Goal: Task Accomplishment & Management: Use online tool/utility

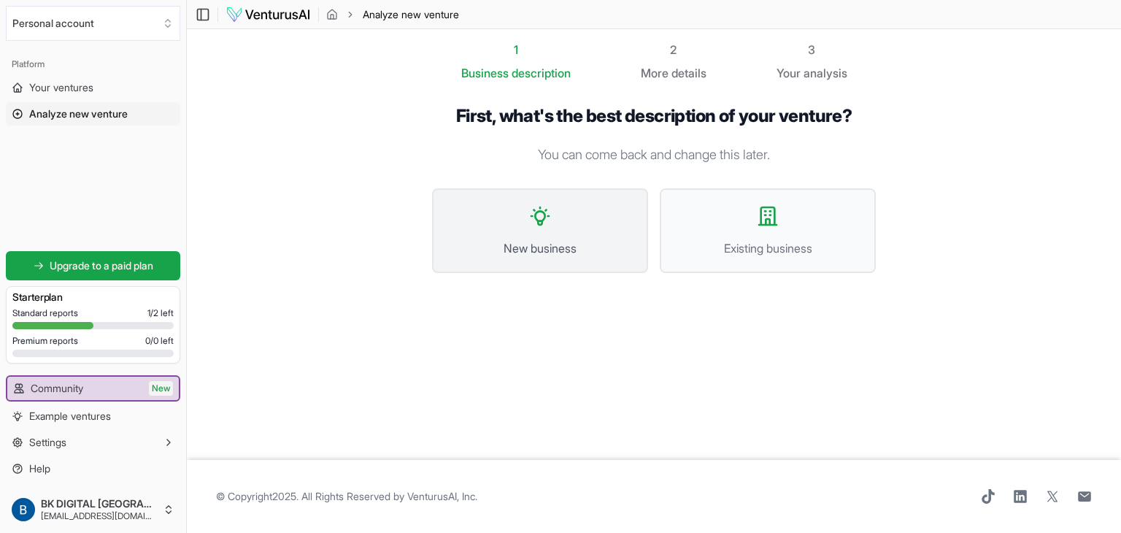
click at [576, 228] on button "New business" at bounding box center [540, 230] width 216 height 85
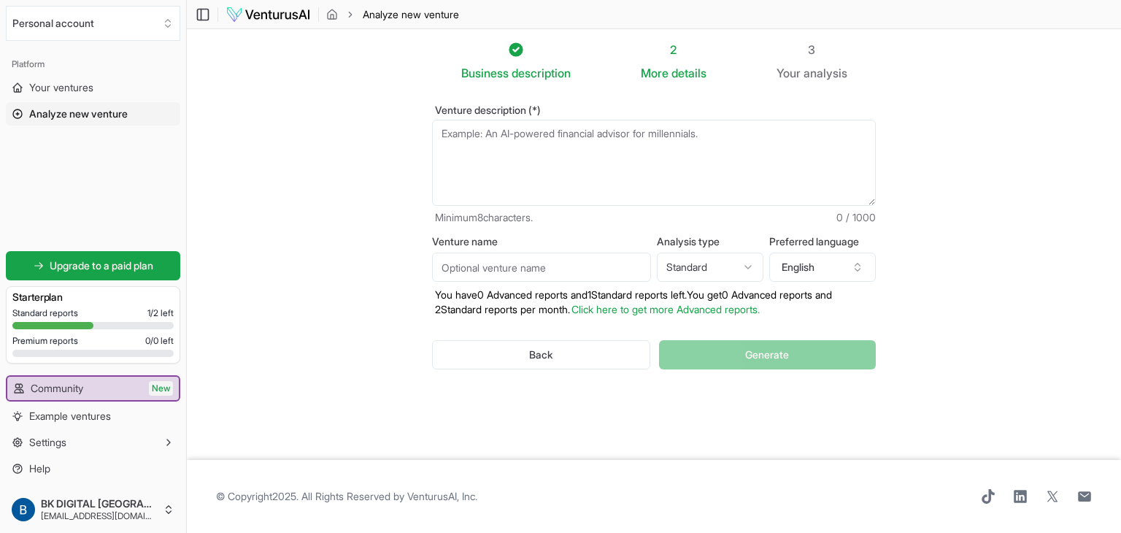
click at [565, 145] on textarea "Venture description (*)" at bounding box center [654, 163] width 444 height 86
paste textarea "AI-driven meal-planning subscription for niche dietary needs."
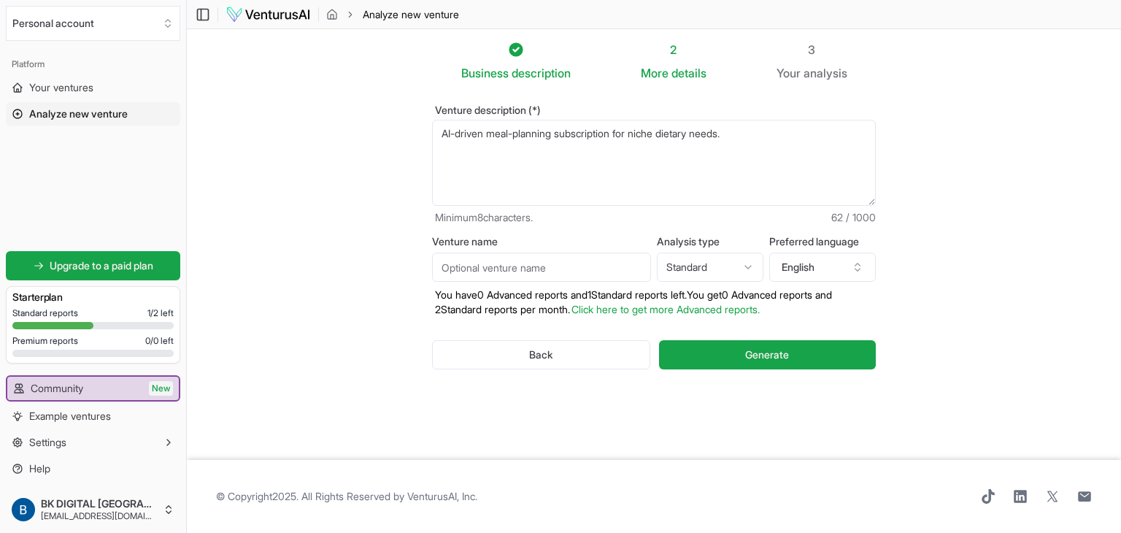
type textarea "AI-driven meal-planning subscription for niche dietary needs."
drag, startPoint x: 523, startPoint y: 269, endPoint x: 587, endPoint y: 269, distance: 63.5
click at [523, 269] on input "Venture name" at bounding box center [541, 267] width 219 height 29
type input "Meal Wala"
click at [712, 258] on html "We value your privacy We use cookies to enhance your browsing experience, serve…" at bounding box center [560, 266] width 1121 height 533
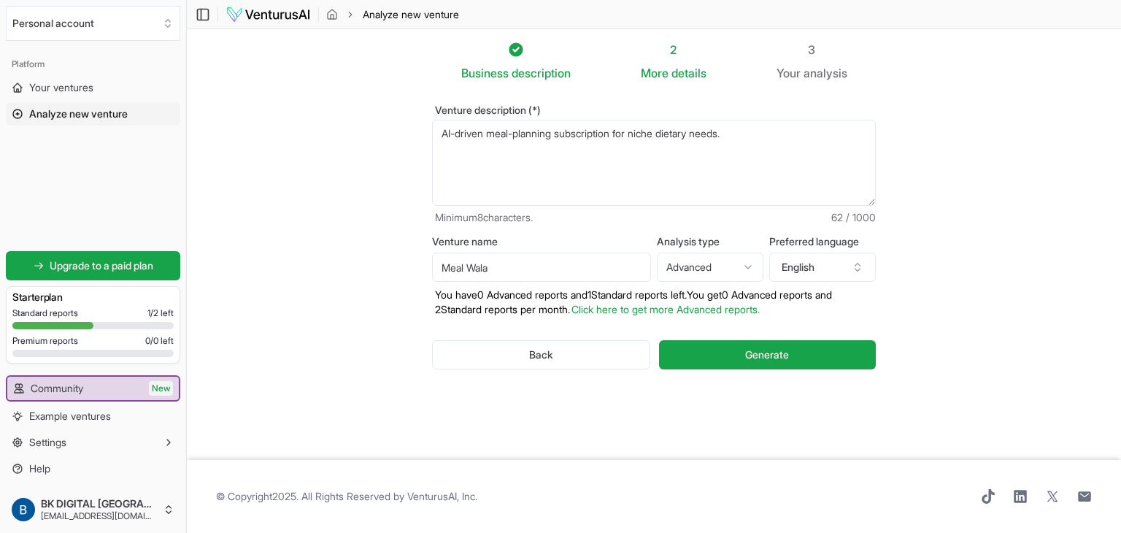
click at [691, 274] on html "We value your privacy We use cookies to enhance your browsing experience, serve…" at bounding box center [560, 266] width 1121 height 533
select select "standard"
drag, startPoint x: 761, startPoint y: 143, endPoint x: 0, endPoint y: 184, distance: 762.4
click at [0, 184] on div "Personal account Platform Your ventures Analyze new venture Get started for fre…" at bounding box center [560, 266] width 1121 height 533
drag, startPoint x: 457, startPoint y: 148, endPoint x: 361, endPoint y: 115, distance: 101.1
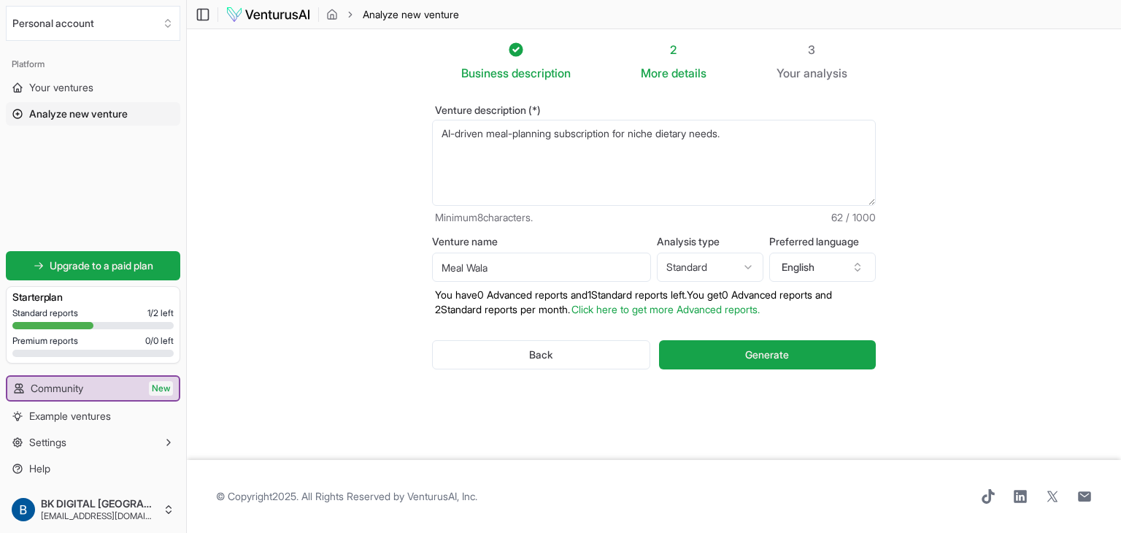
click at [361, 115] on section "Business description 2 More details 3 Your analysis Venture description (*) AI-…" at bounding box center [654, 244] width 934 height 431
type textarea "Management Consulting in [GEOGRAPHIC_DATA]"
drag, startPoint x: 523, startPoint y: 269, endPoint x: 272, endPoint y: 272, distance: 250.4
click at [272, 272] on section "Business description 2 More details 3 Your analysis Venture description (*) Man…" at bounding box center [654, 244] width 934 height 431
click at [464, 266] on input "Consulanting" at bounding box center [541, 267] width 219 height 29
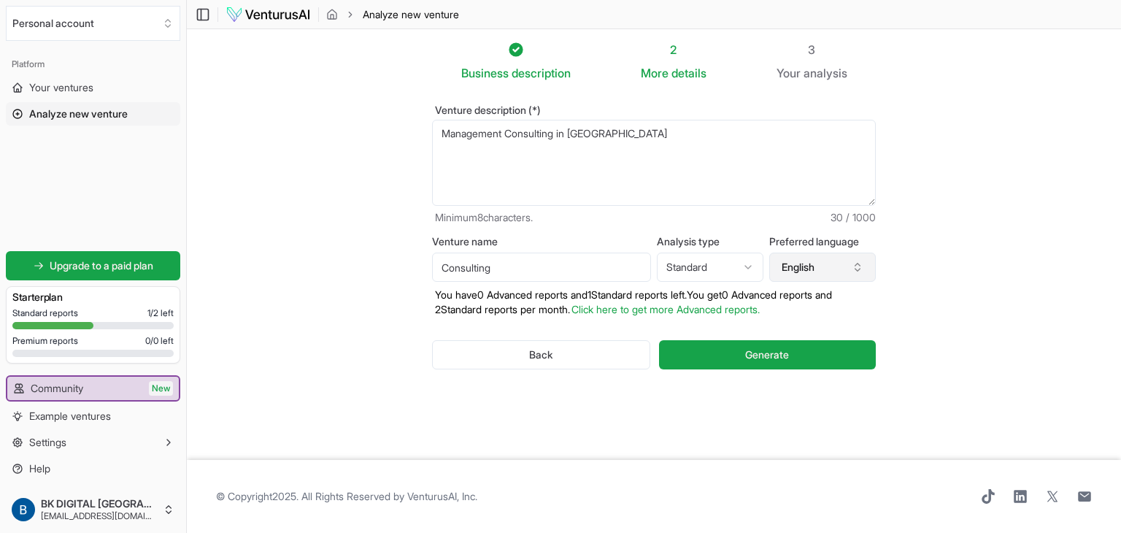
type input "Consulting"
click at [844, 265] on button "English" at bounding box center [822, 267] width 107 height 29
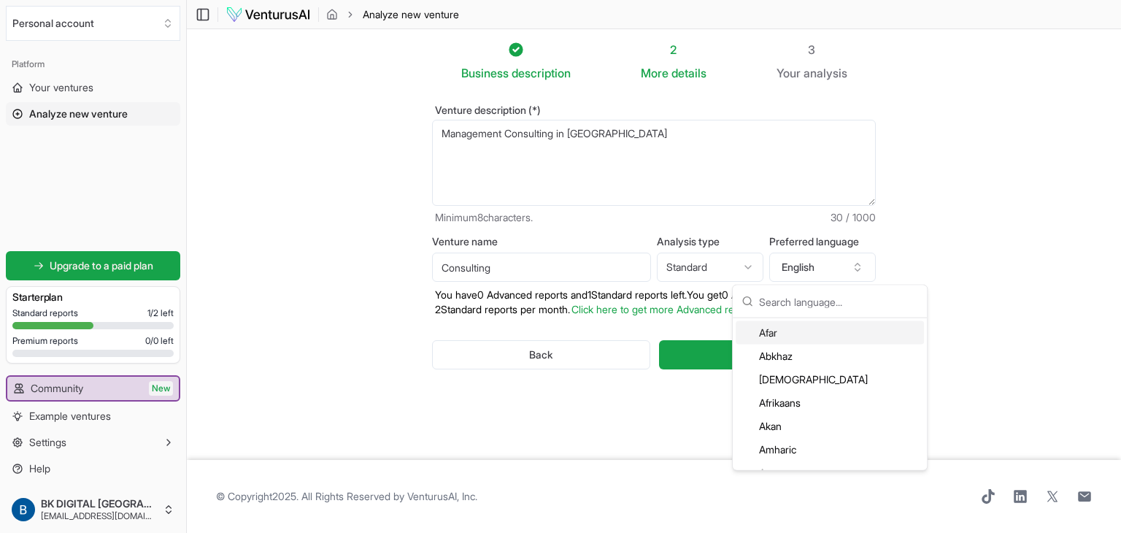
click at [908, 247] on section "Business description 2 More details 3 Your analysis Venture description (*) Man…" at bounding box center [654, 244] width 934 height 431
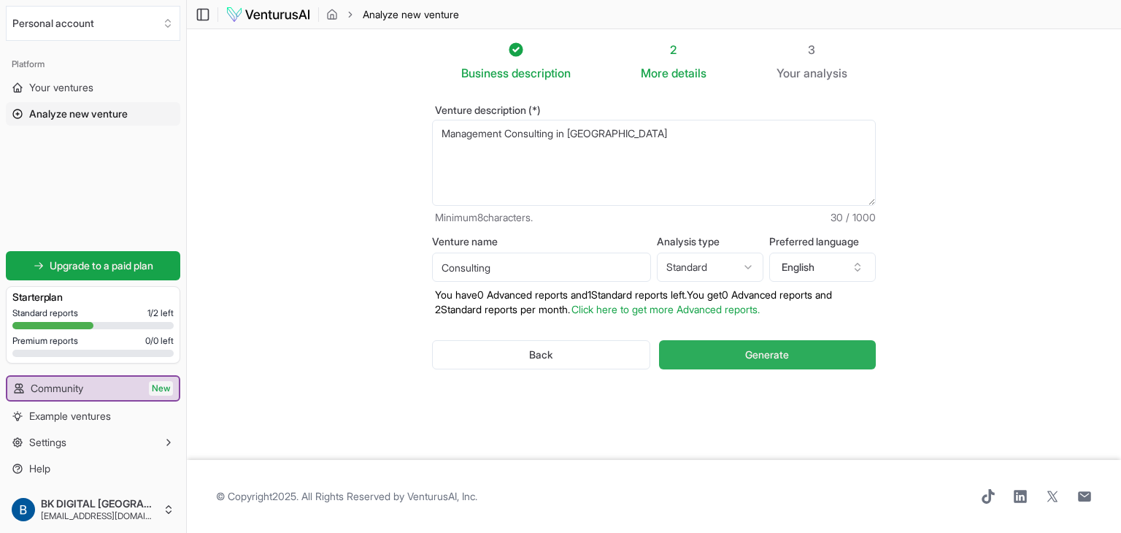
click at [753, 348] on span "Generate" at bounding box center [767, 354] width 44 height 15
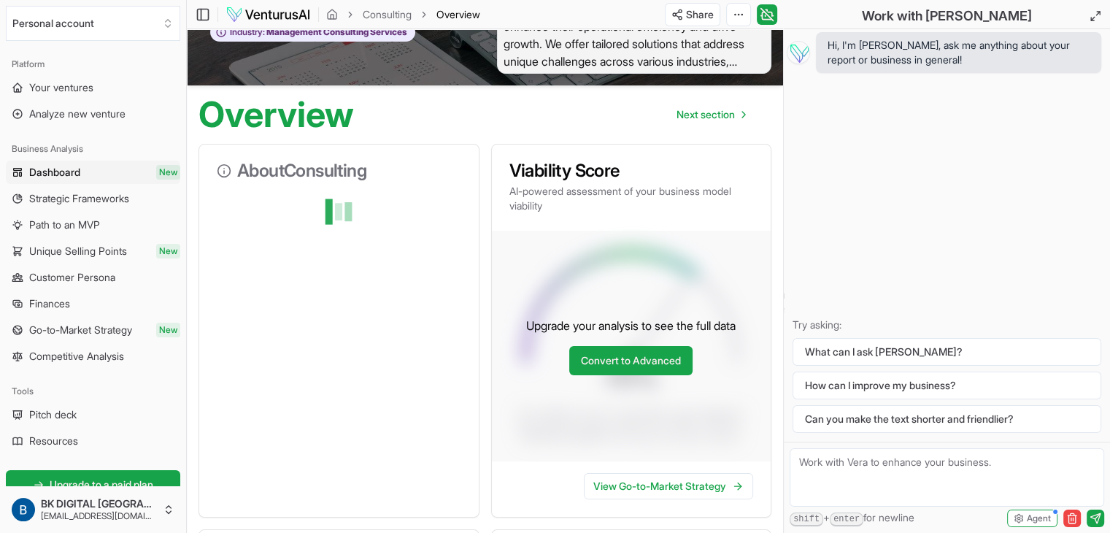
scroll to position [146, 0]
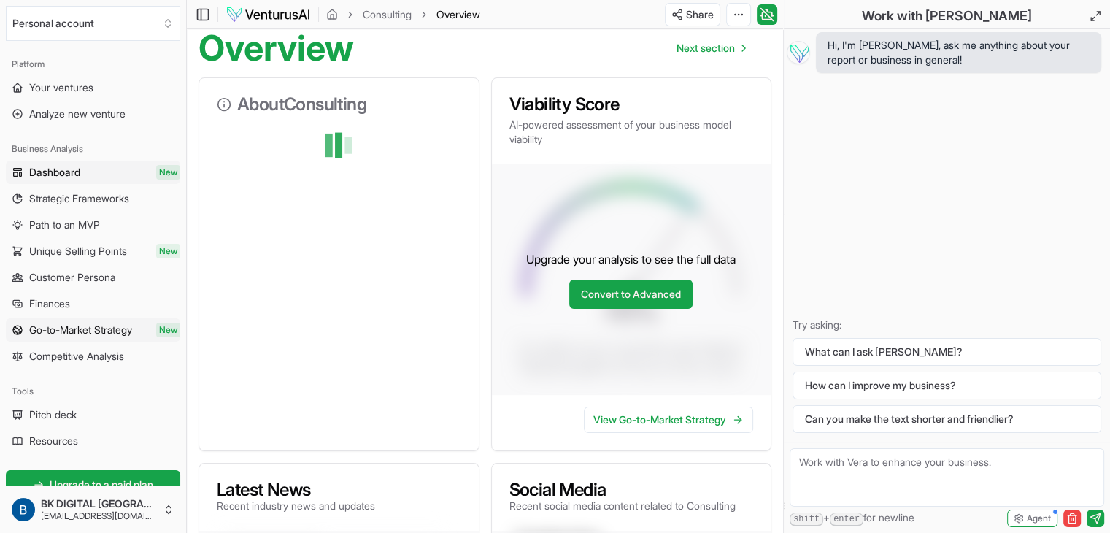
click at [132, 328] on span "Go-to-Market Strategy" at bounding box center [80, 330] width 103 height 15
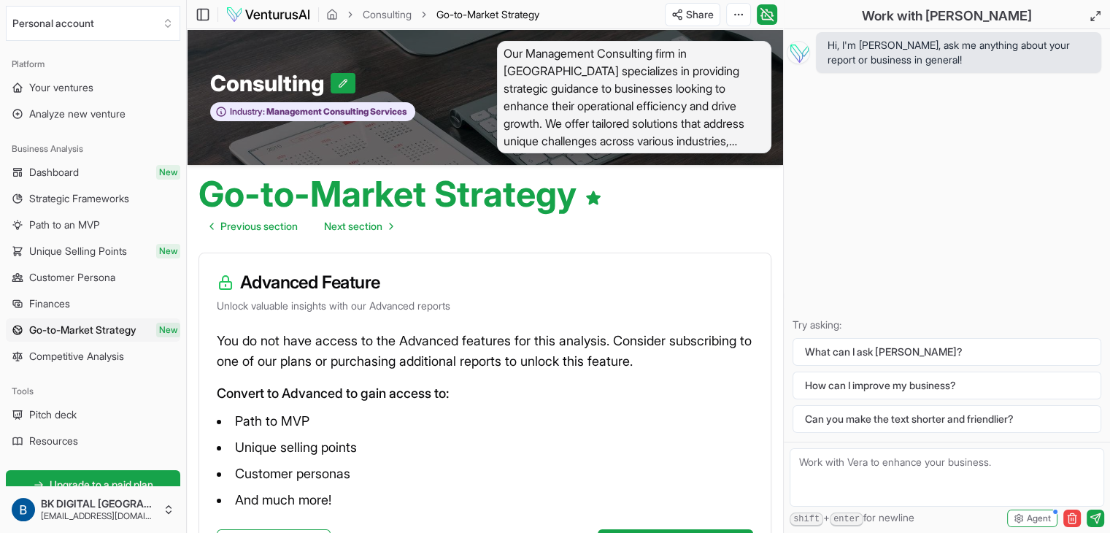
click at [114, 171] on link "Dashboard New" at bounding box center [93, 172] width 174 height 23
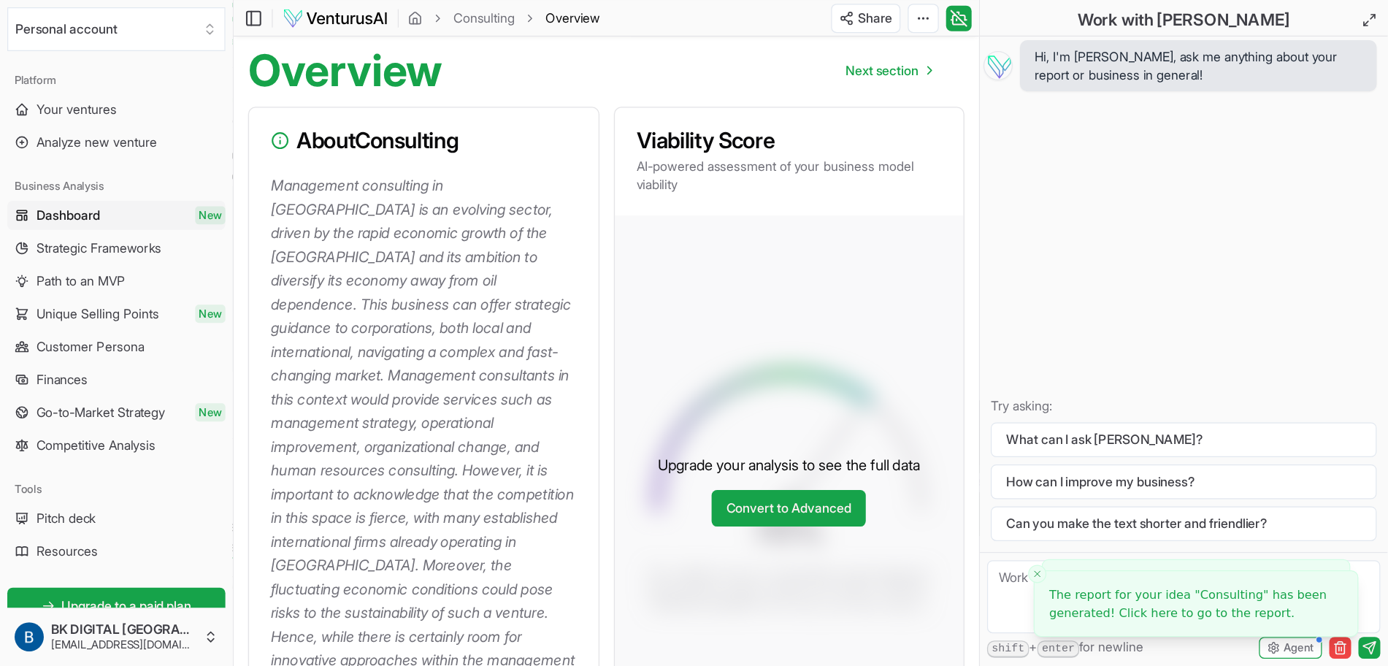
scroll to position [146, 0]
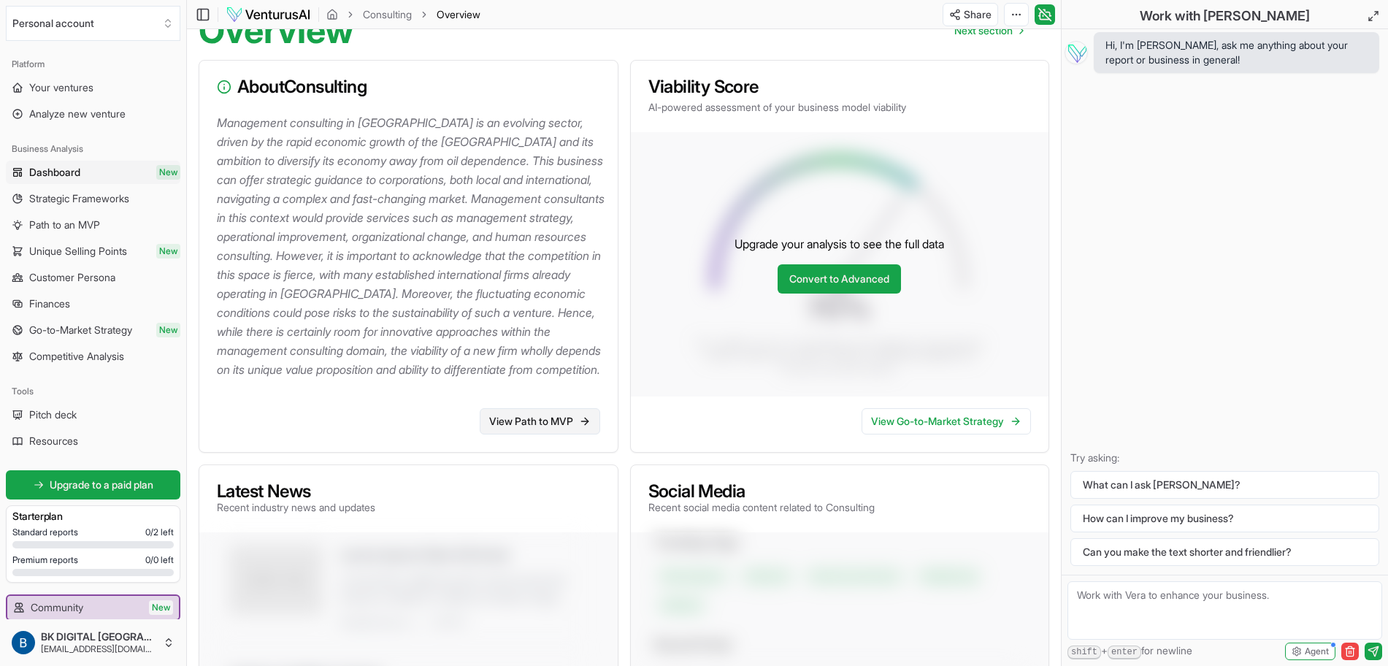
click at [566, 434] on link "View Path to MVP" at bounding box center [540, 421] width 120 height 26
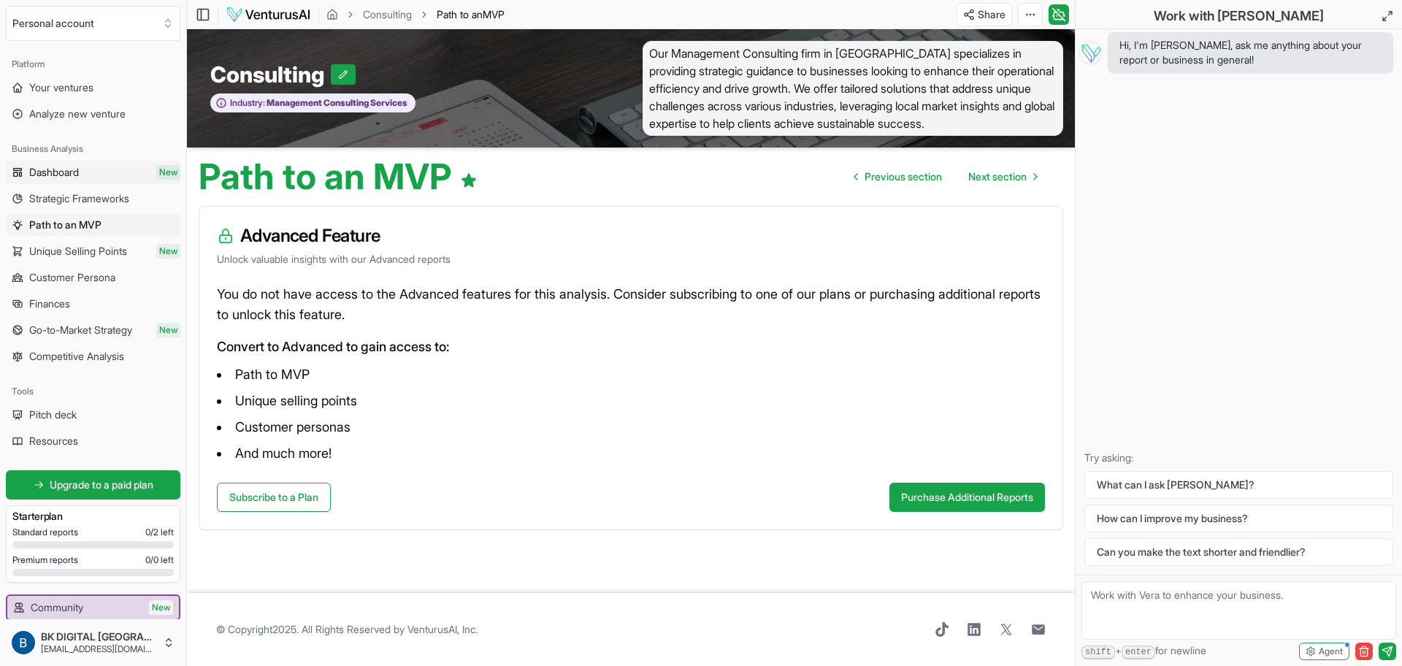
click at [50, 175] on span "Dashboard" at bounding box center [54, 172] width 50 height 15
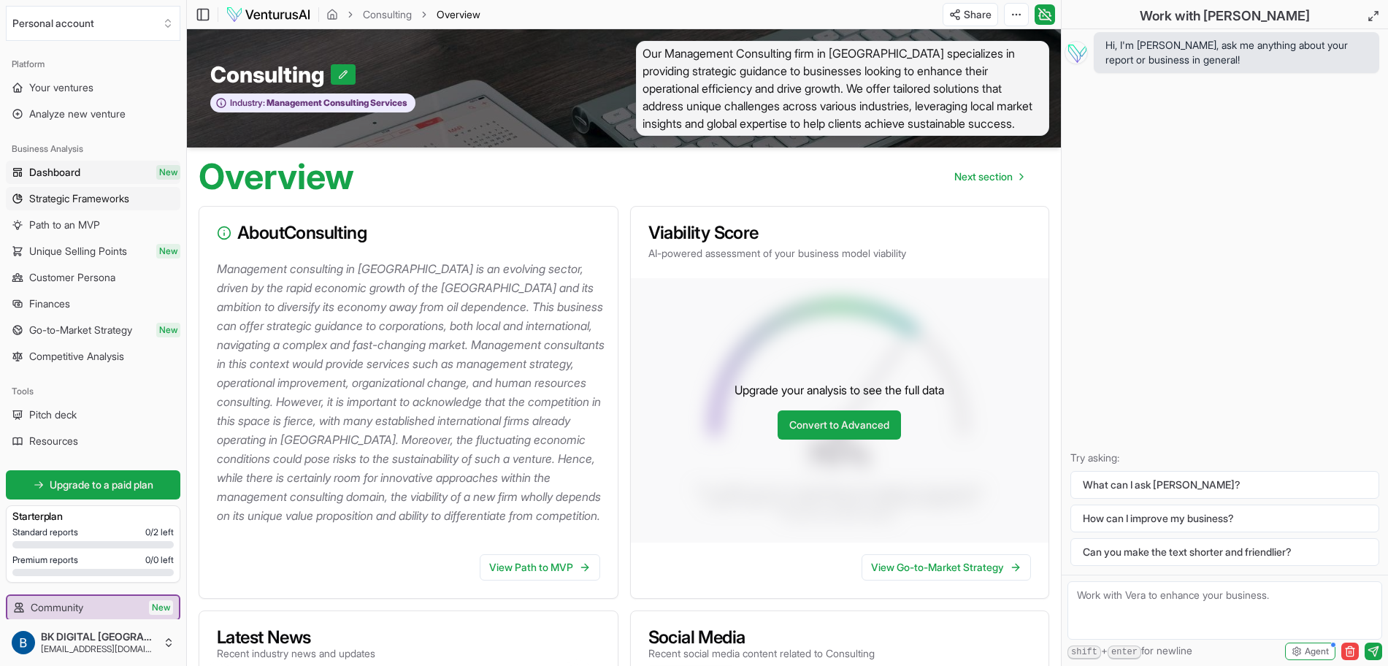
click at [82, 192] on span "Strategic Frameworks" at bounding box center [79, 198] width 100 height 15
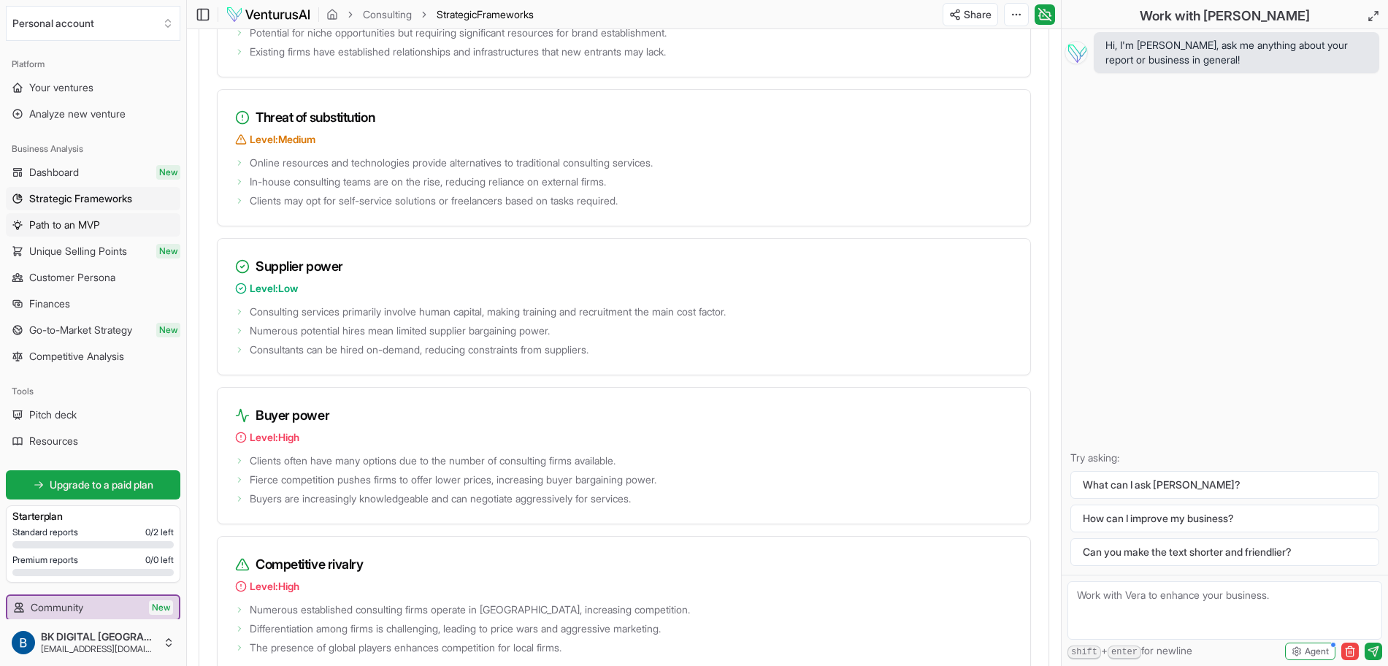
scroll to position [2011, 0]
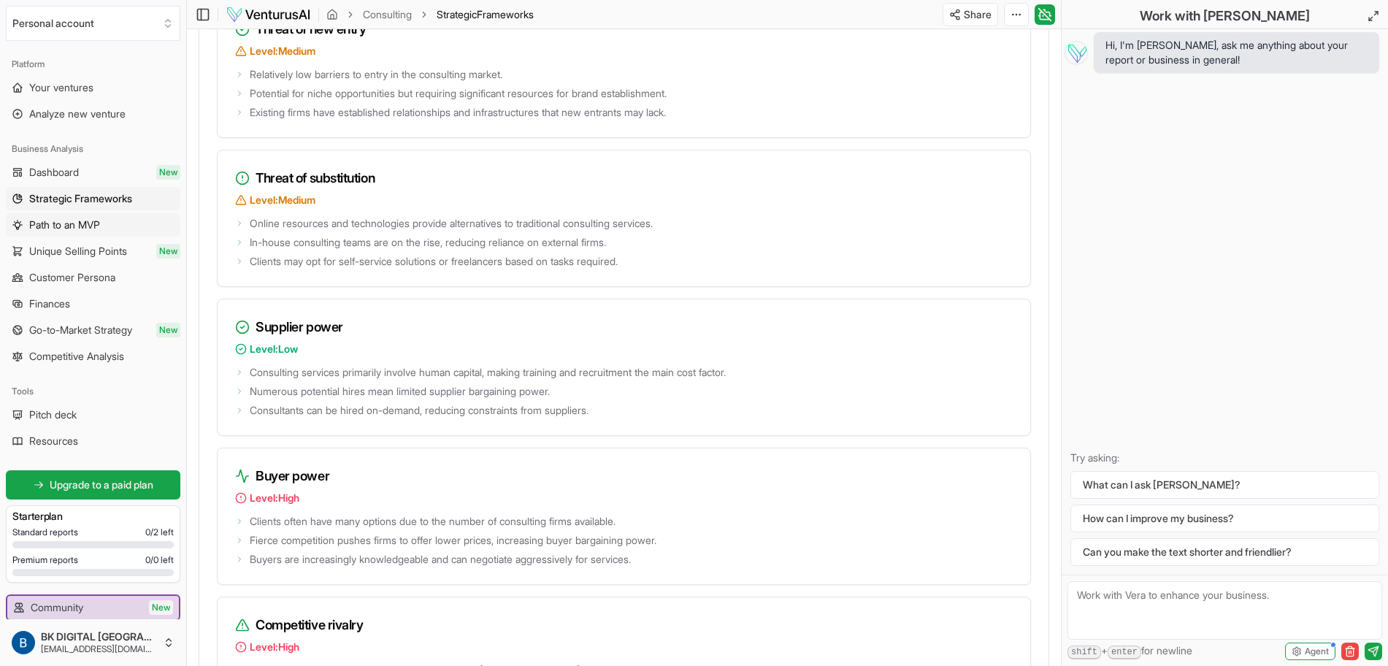
click at [83, 218] on span "Path to an MVP" at bounding box center [64, 225] width 71 height 15
click at [84, 253] on span "Unique Selling Points" at bounding box center [78, 251] width 98 height 15
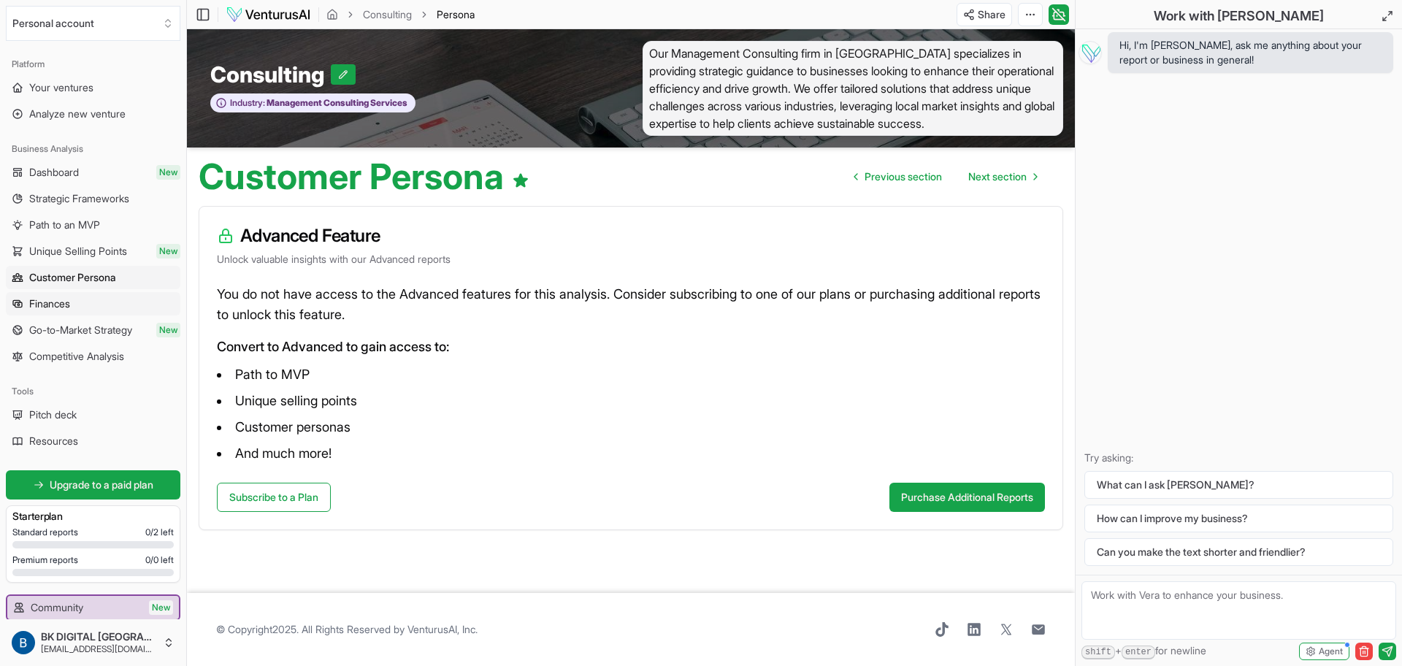
click at [106, 298] on link "Finances" at bounding box center [93, 303] width 174 height 23
click at [99, 298] on link "Finances" at bounding box center [93, 303] width 174 height 23
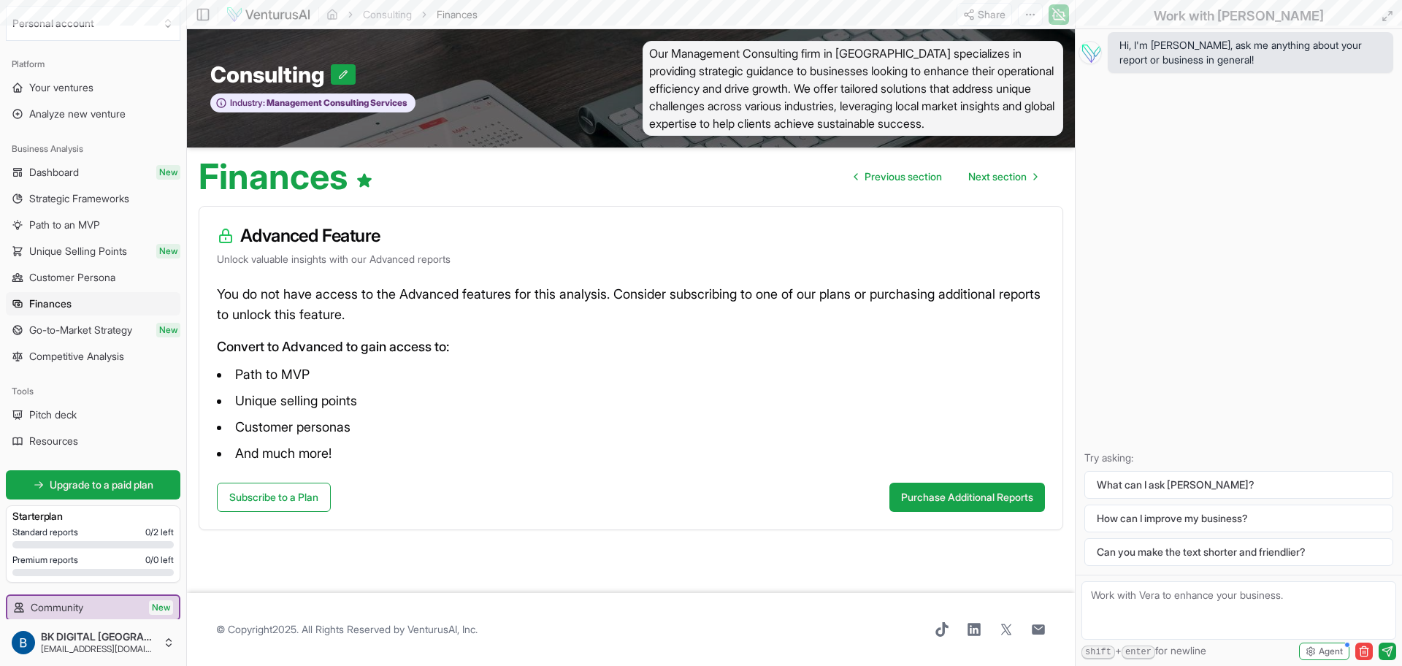
click at [87, 328] on span "Go-to-Market Strategy" at bounding box center [80, 330] width 103 height 15
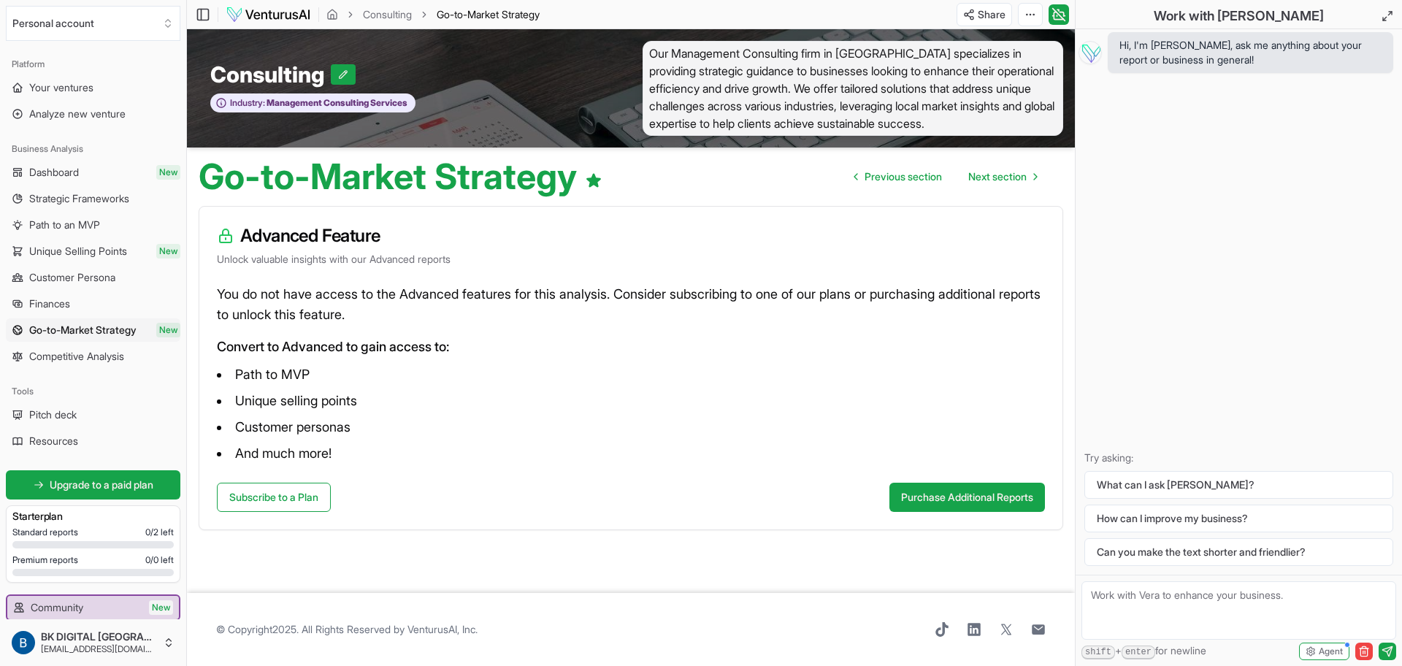
click at [52, 349] on span "Competitive Analysis" at bounding box center [76, 356] width 95 height 15
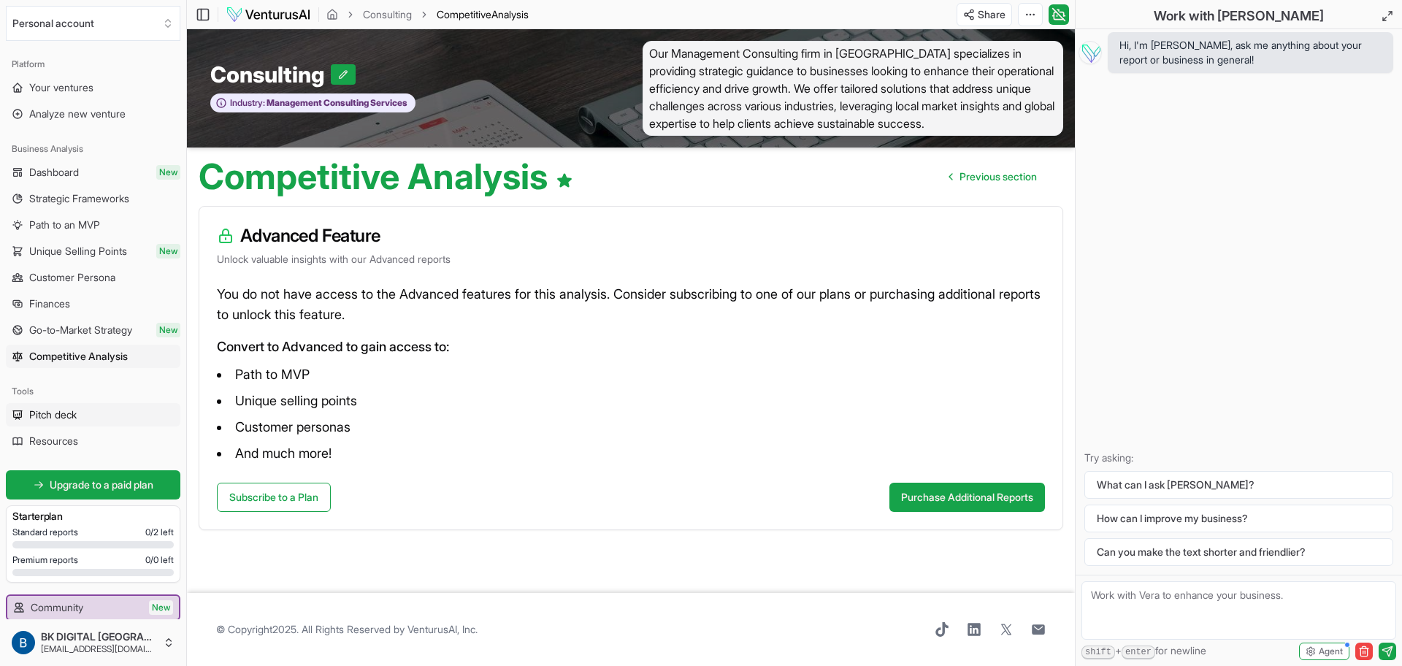
click at [75, 413] on span "Pitch deck" at bounding box center [52, 414] width 47 height 15
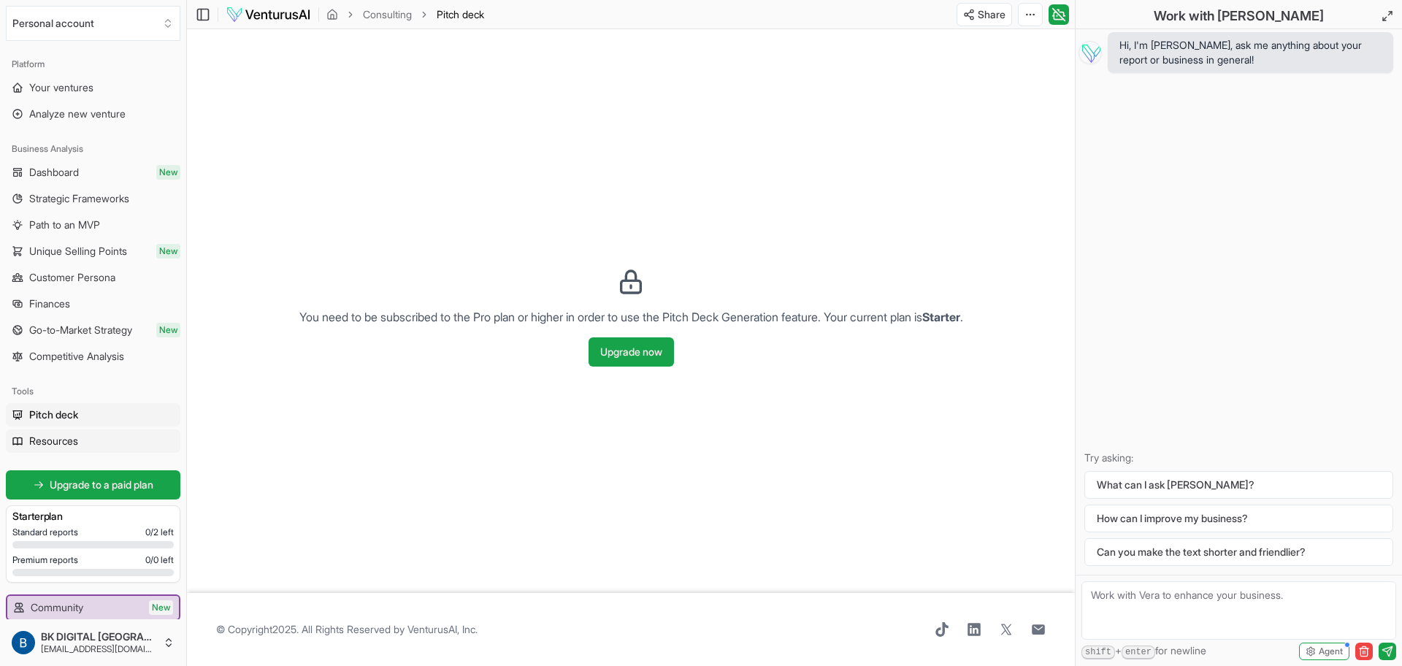
click at [42, 438] on span "Resources" at bounding box center [53, 441] width 49 height 15
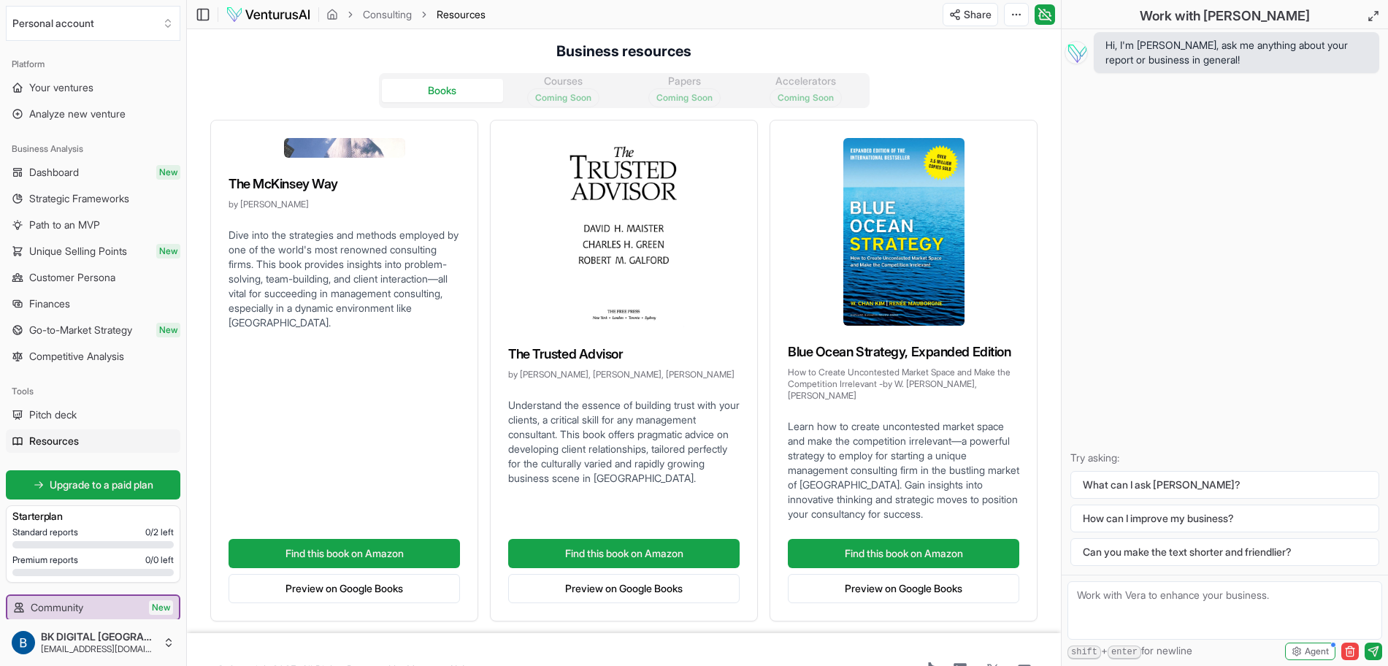
drag, startPoint x: 1131, startPoint y: 595, endPoint x: 1153, endPoint y: 593, distance: 21.9
click at [1120, 532] on textarea at bounding box center [1224, 610] width 315 height 58
click at [90, 161] on link "Dashboard New" at bounding box center [93, 172] width 174 height 23
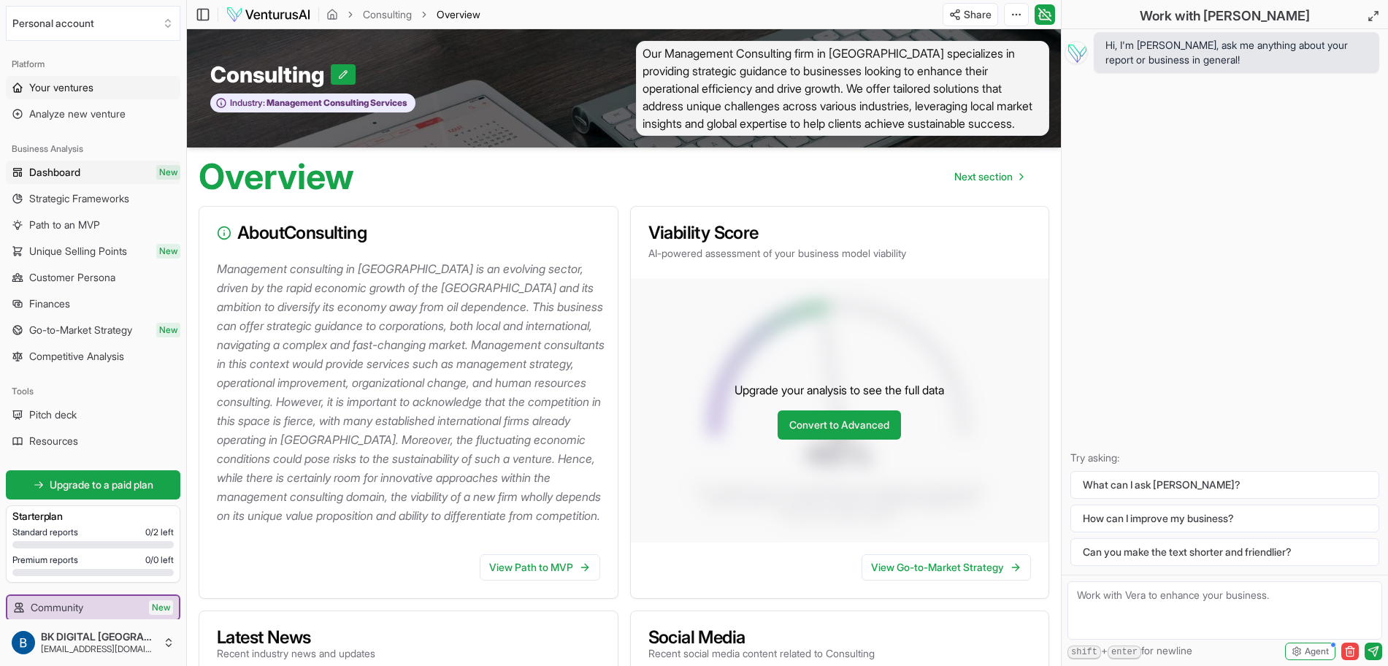
click at [125, 82] on link "Your ventures" at bounding box center [93, 87] width 174 height 23
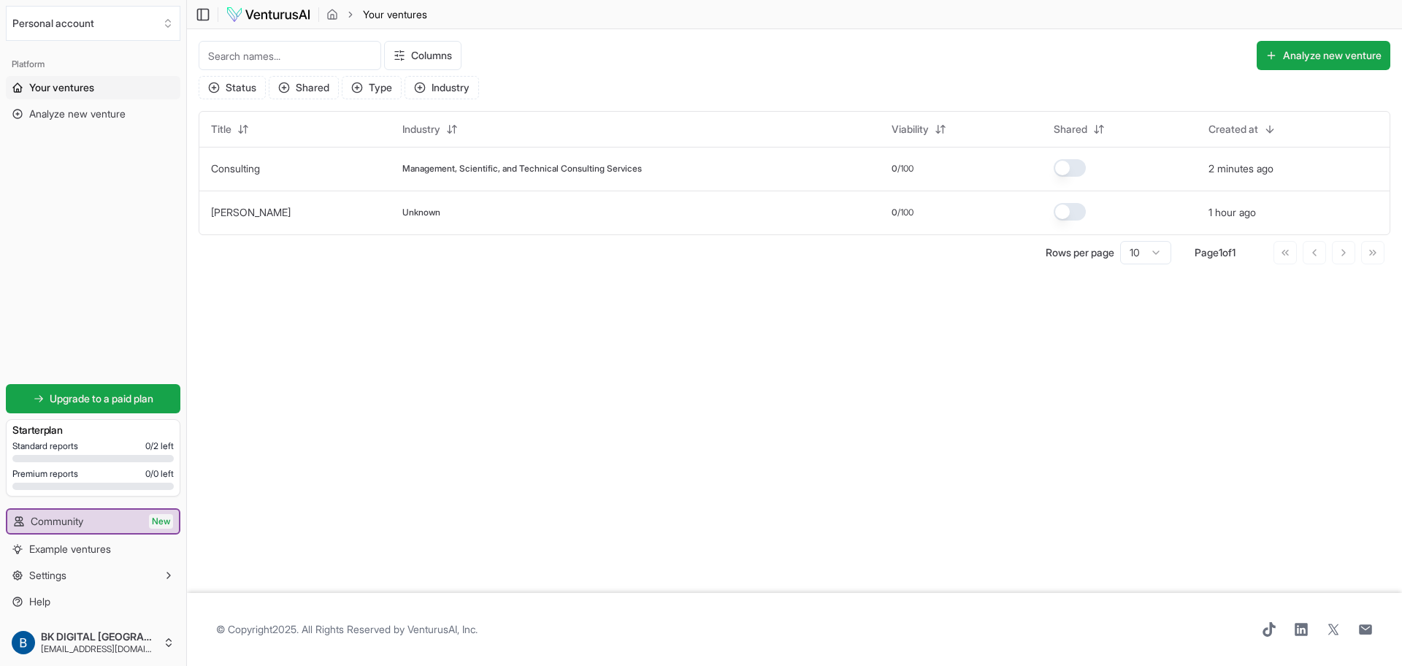
click at [89, 478] on div "Premium reports 0 / 0 left" at bounding box center [92, 474] width 161 height 12
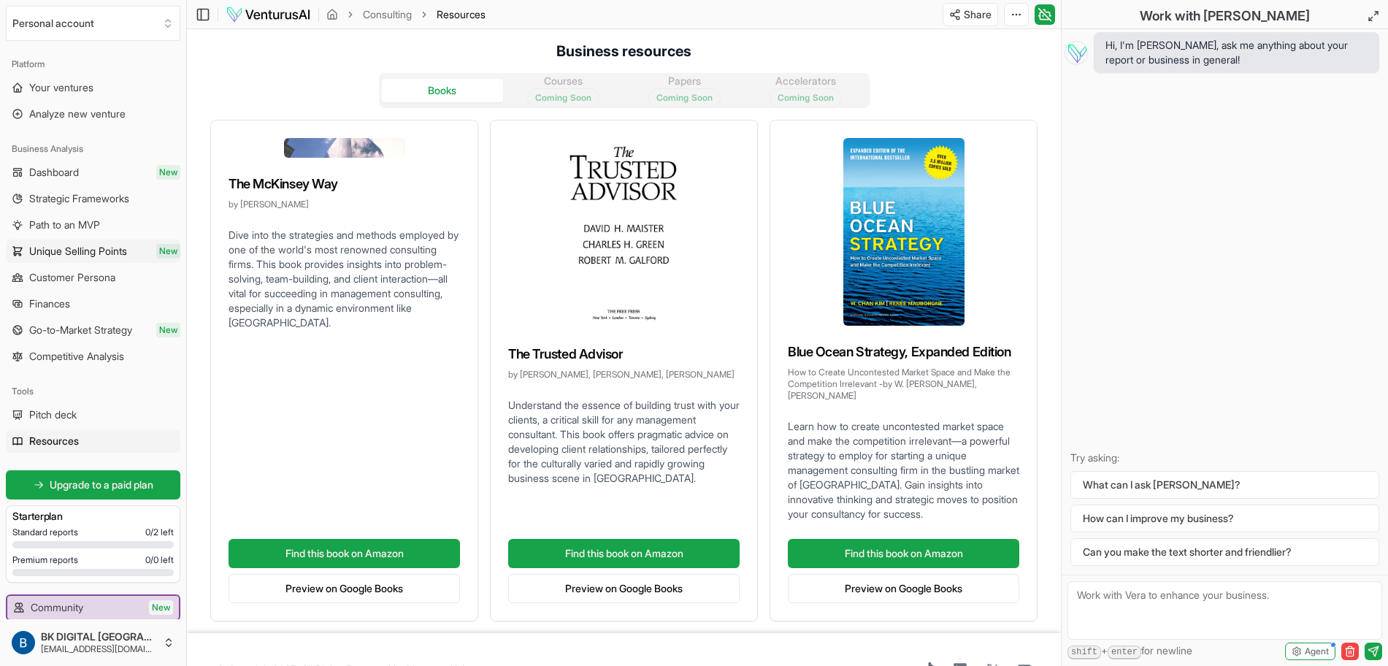
click at [109, 252] on span "Unique Selling Points" at bounding box center [78, 251] width 98 height 15
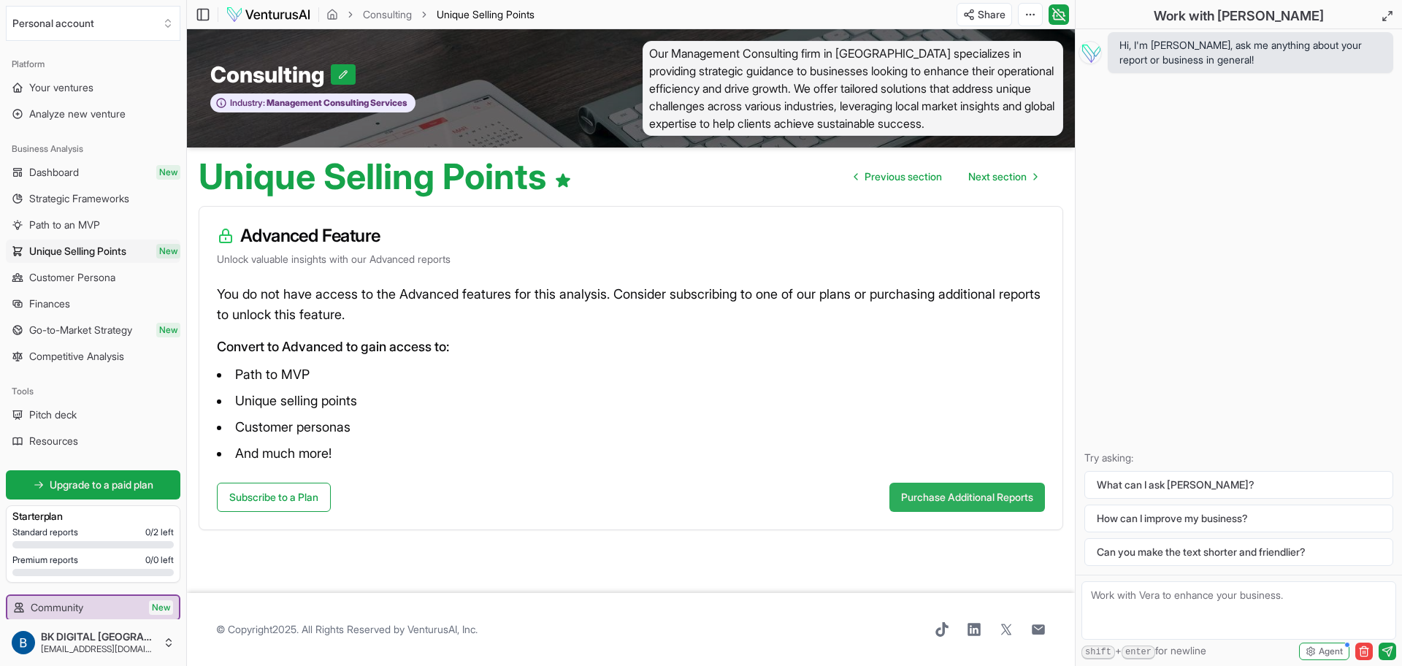
click at [970, 502] on button "Purchase Additional Reports" at bounding box center [966, 497] width 155 height 29
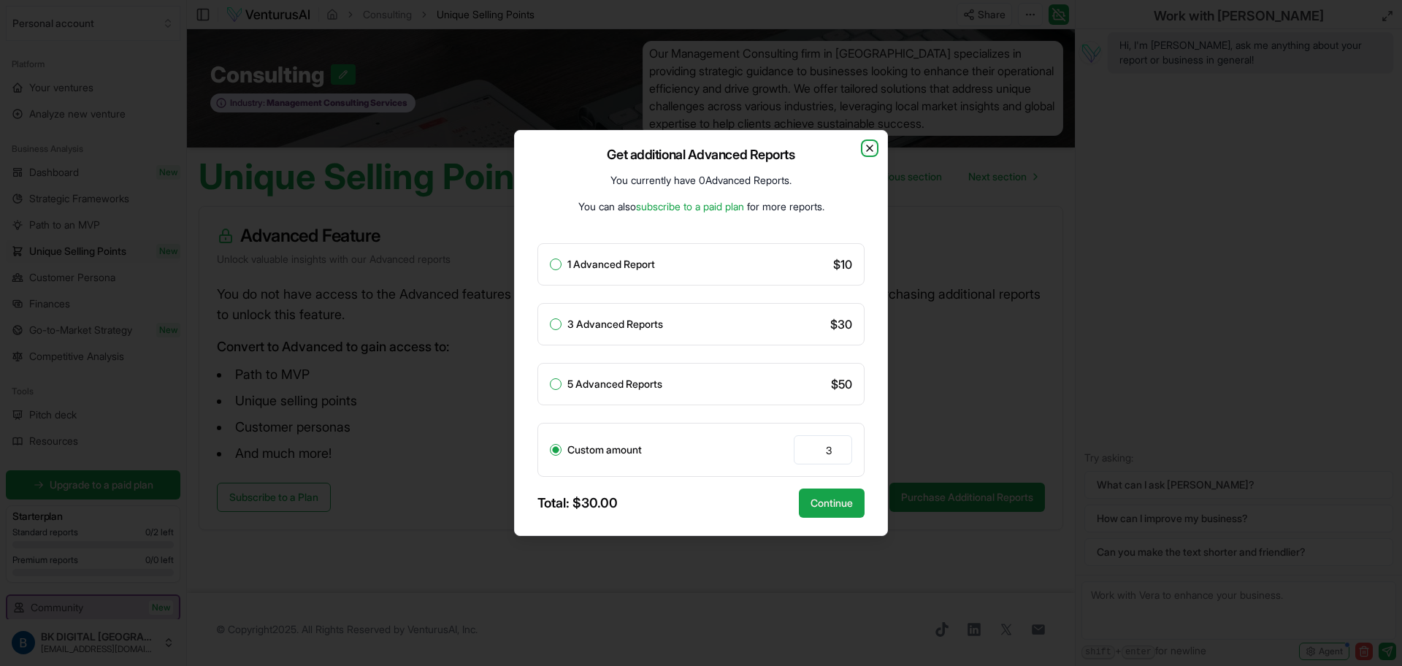
click at [866, 149] on icon "button" at bounding box center [870, 148] width 12 height 12
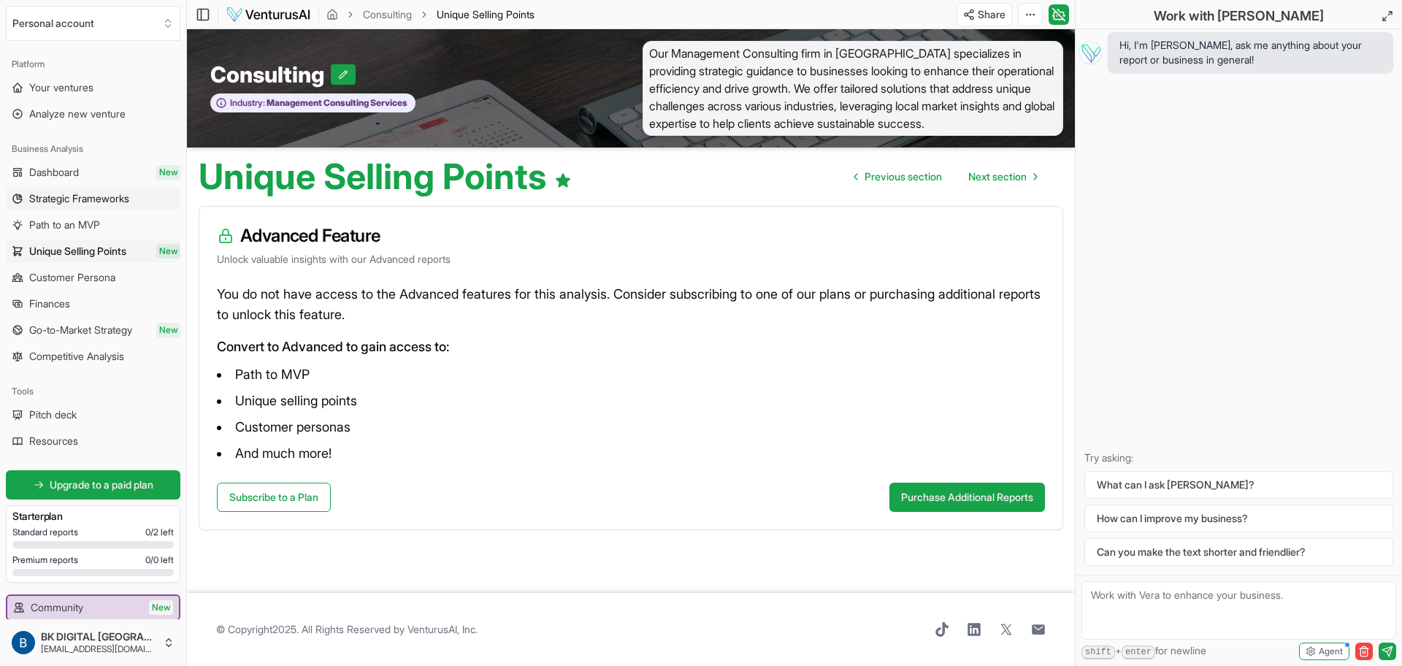
drag, startPoint x: 68, startPoint y: 176, endPoint x: 70, endPoint y: 195, distance: 19.1
click at [68, 176] on span "Dashboard" at bounding box center [54, 172] width 50 height 15
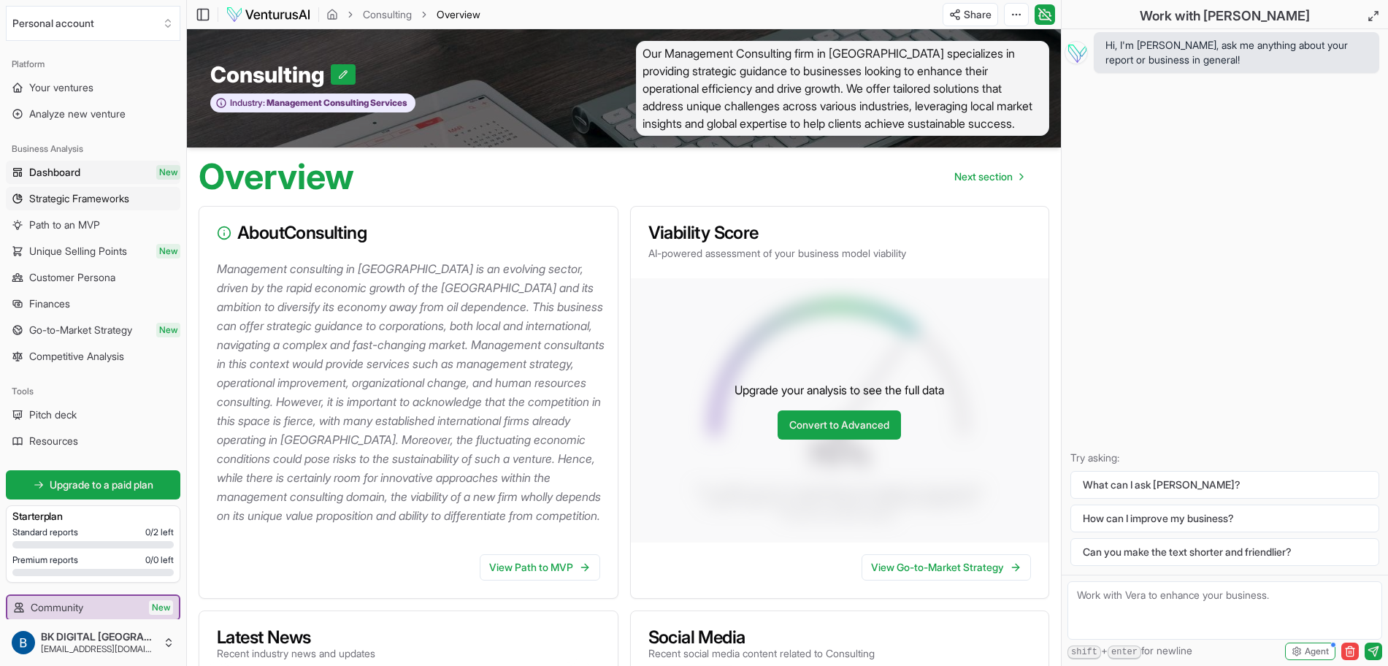
click at [69, 197] on span "Strategic Frameworks" at bounding box center [79, 198] width 100 height 15
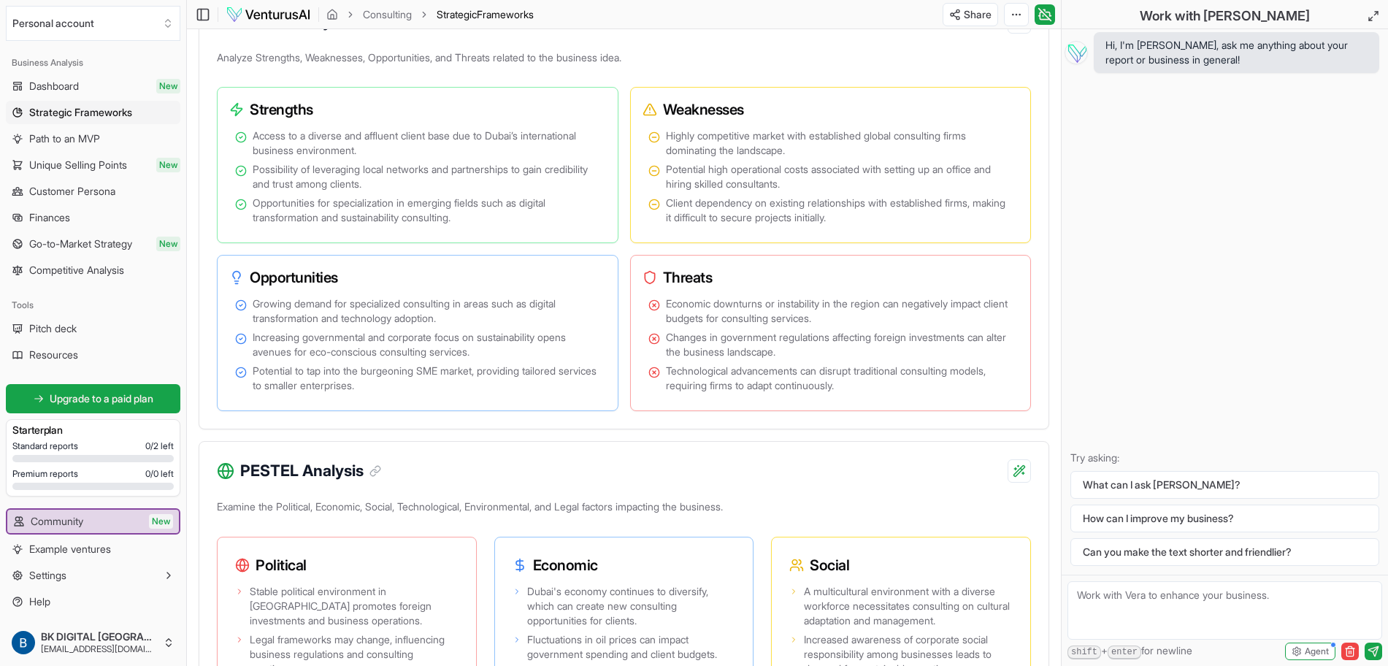
scroll to position [912, 0]
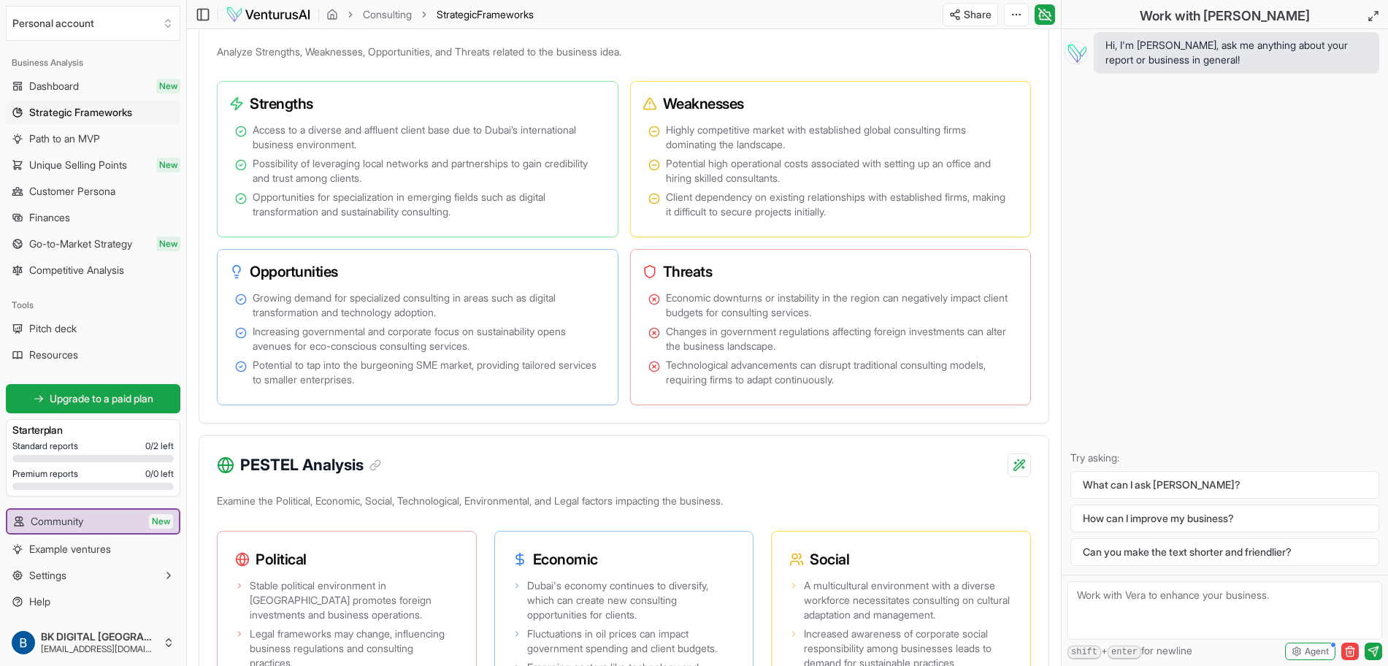
click at [1102, 532] on textarea at bounding box center [1224, 610] width 315 height 58
type textarea "N"
click at [1120, 532] on icon "button" at bounding box center [1297, 651] width 8 height 9
click at [1120, 396] on div "Hi, I'm [PERSON_NAME], ask me anything about your report or business in general…" at bounding box center [1224, 301] width 326 height 545
click at [1120, 518] on button "How can I improve my business?" at bounding box center [1224, 518] width 309 height 28
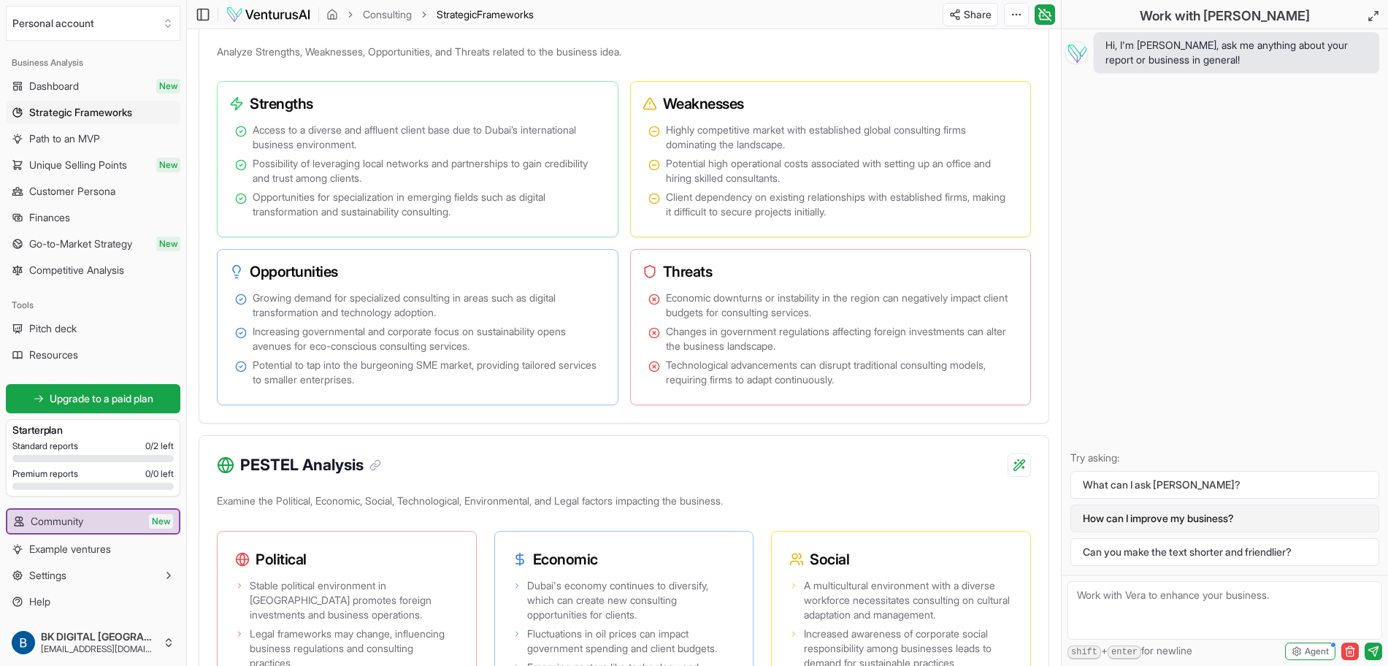
click at [1120, 526] on button "How can I improve my business?" at bounding box center [1224, 518] width 309 height 28
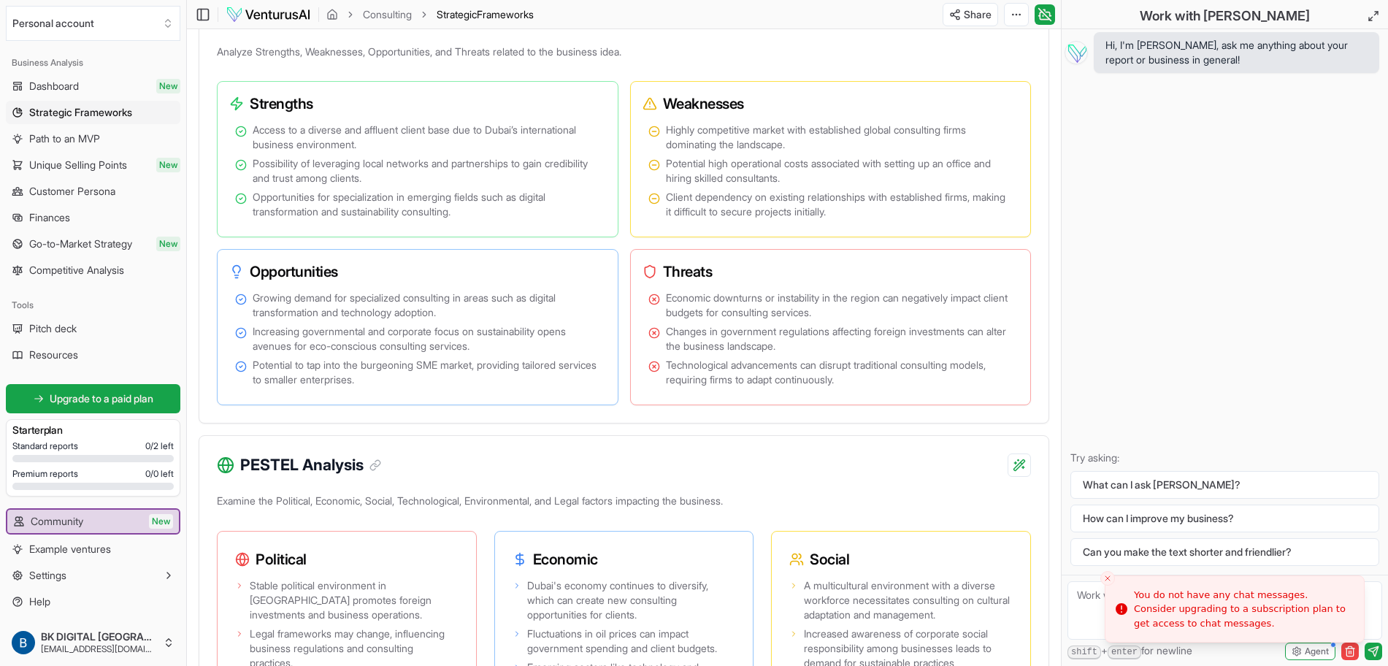
click at [1106, 532] on icon "Close toast" at bounding box center [1107, 578] width 9 height 9
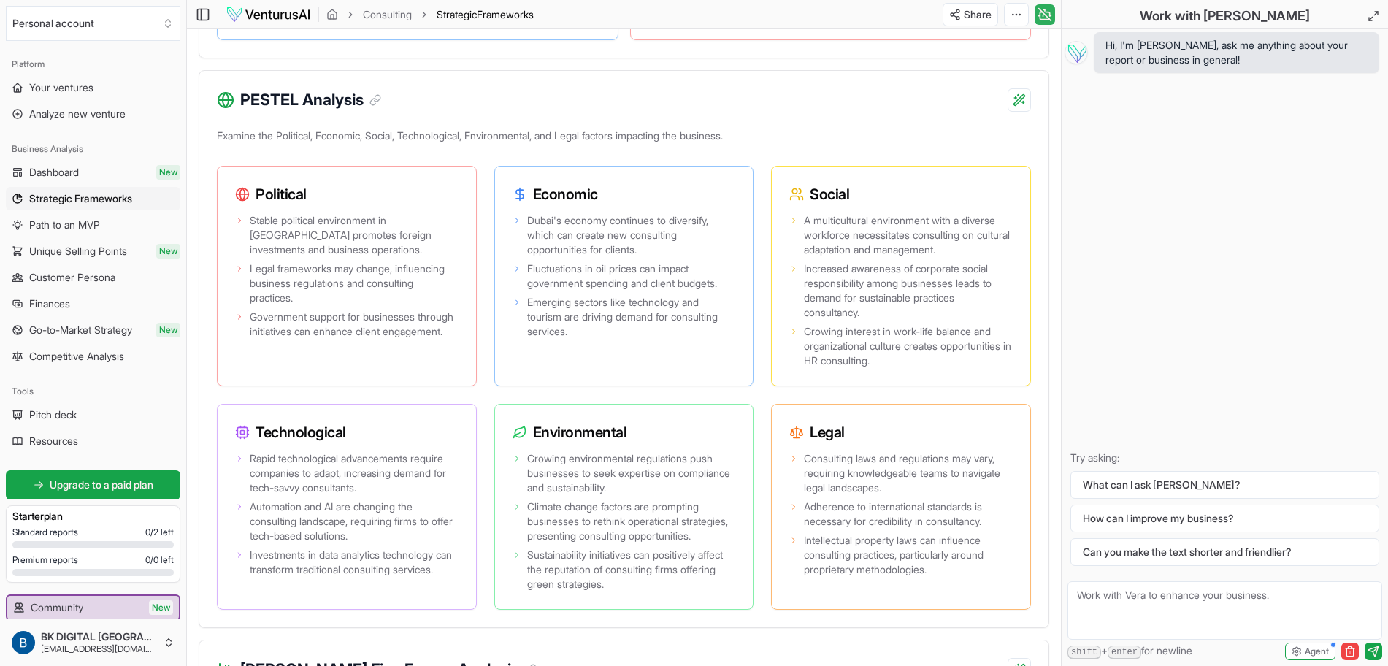
scroll to position [1004, 0]
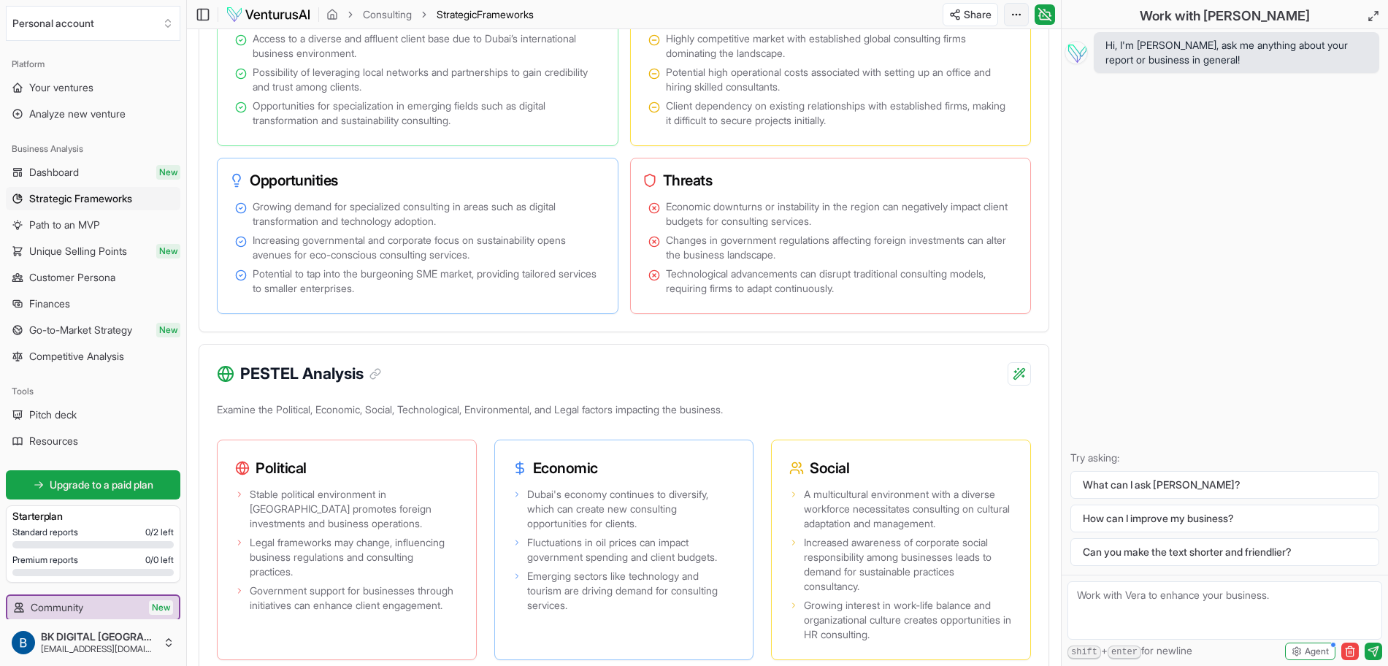
click at [972, 69] on div "Download PDF" at bounding box center [960, 67] width 119 height 23
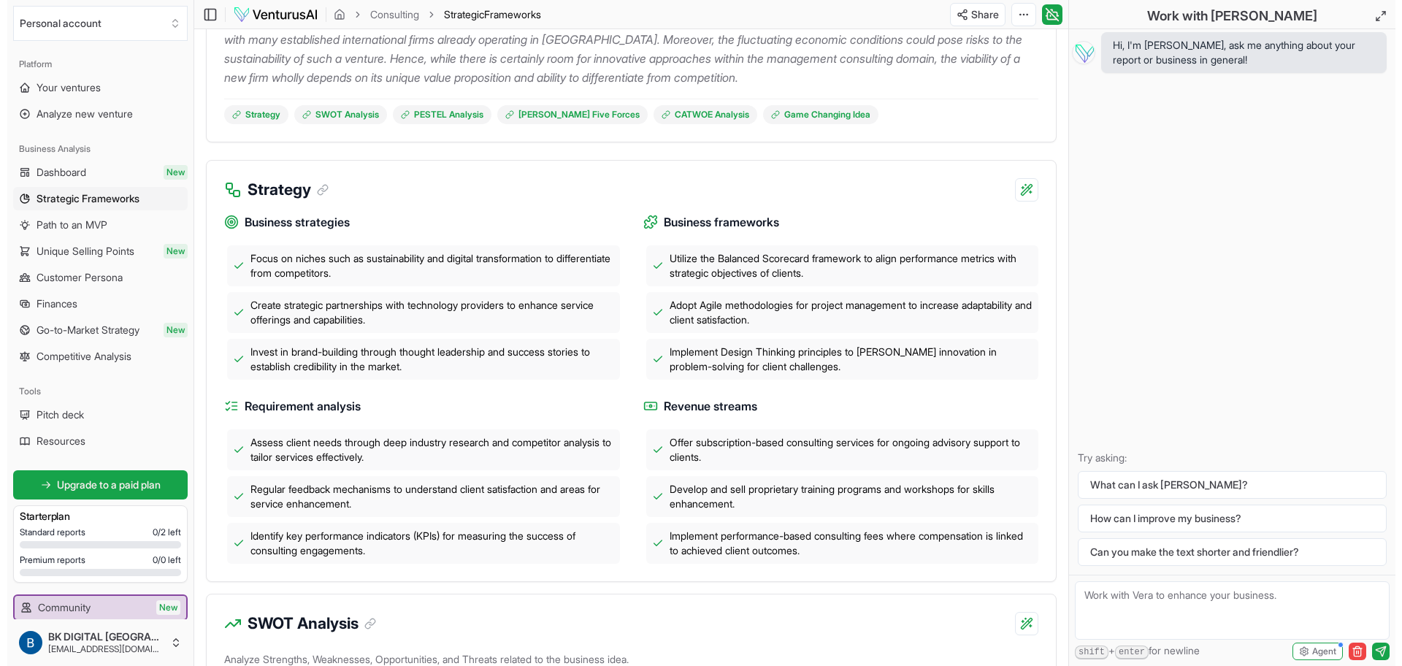
scroll to position [0, 0]
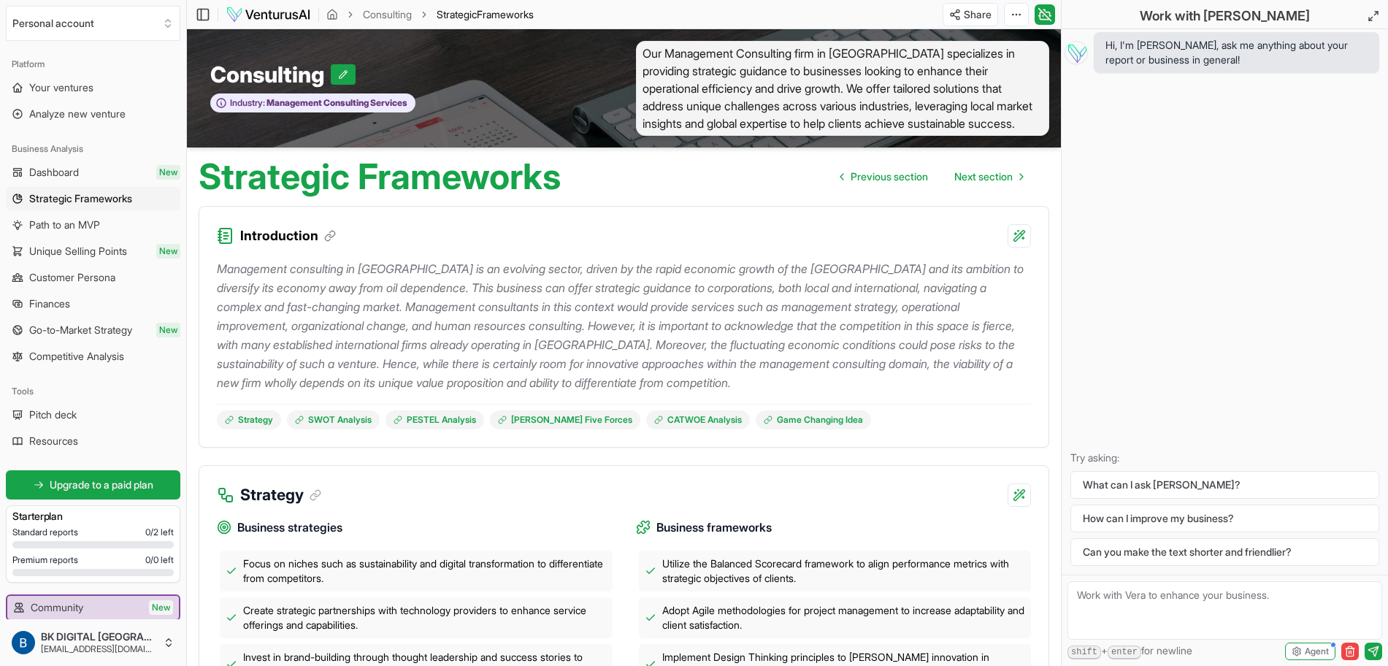
click at [1120, 161] on div "Hi, I'm [PERSON_NAME], ask me anything about your report or business in general…" at bounding box center [1224, 301] width 326 height 545
click at [65, 85] on span "Your ventures" at bounding box center [61, 87] width 64 height 15
click at [106, 110] on span "Analyze new venture" at bounding box center [77, 114] width 96 height 15
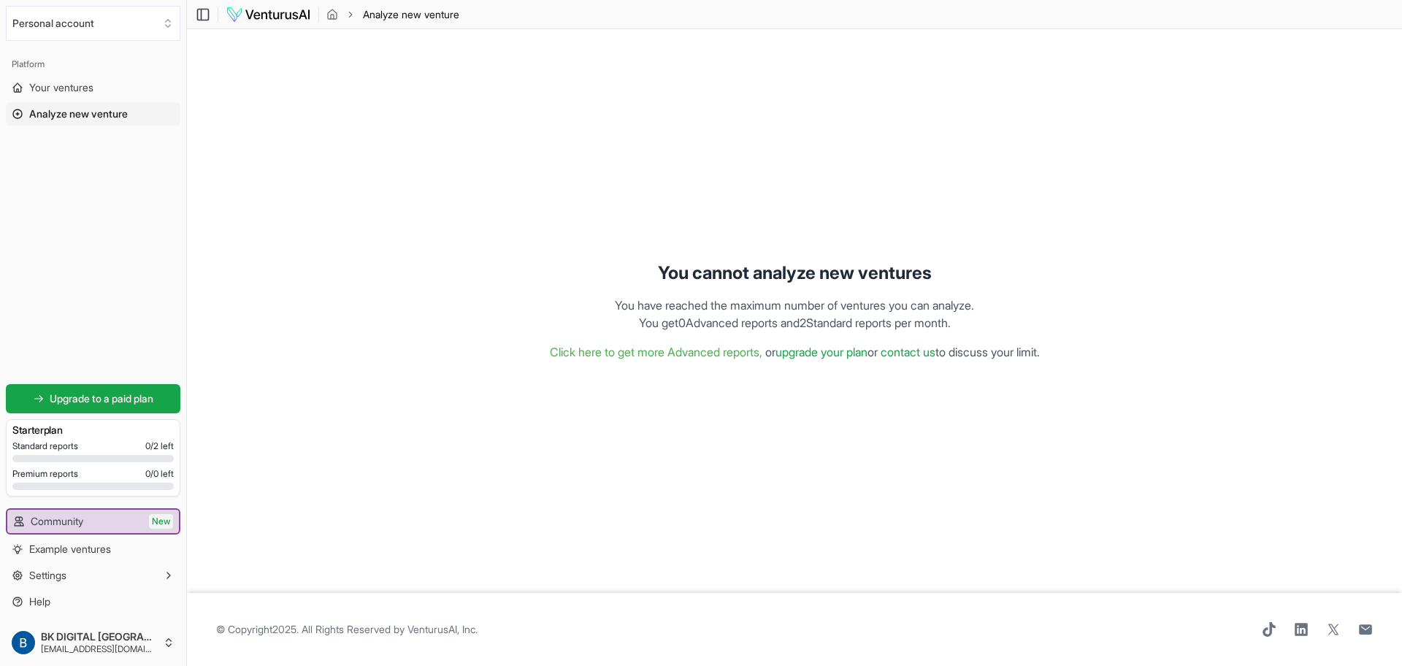
click at [77, 120] on span "Analyze new venture" at bounding box center [78, 114] width 99 height 15
click at [607, 345] on link "Click here to get more Advanced reports," at bounding box center [656, 352] width 212 height 15
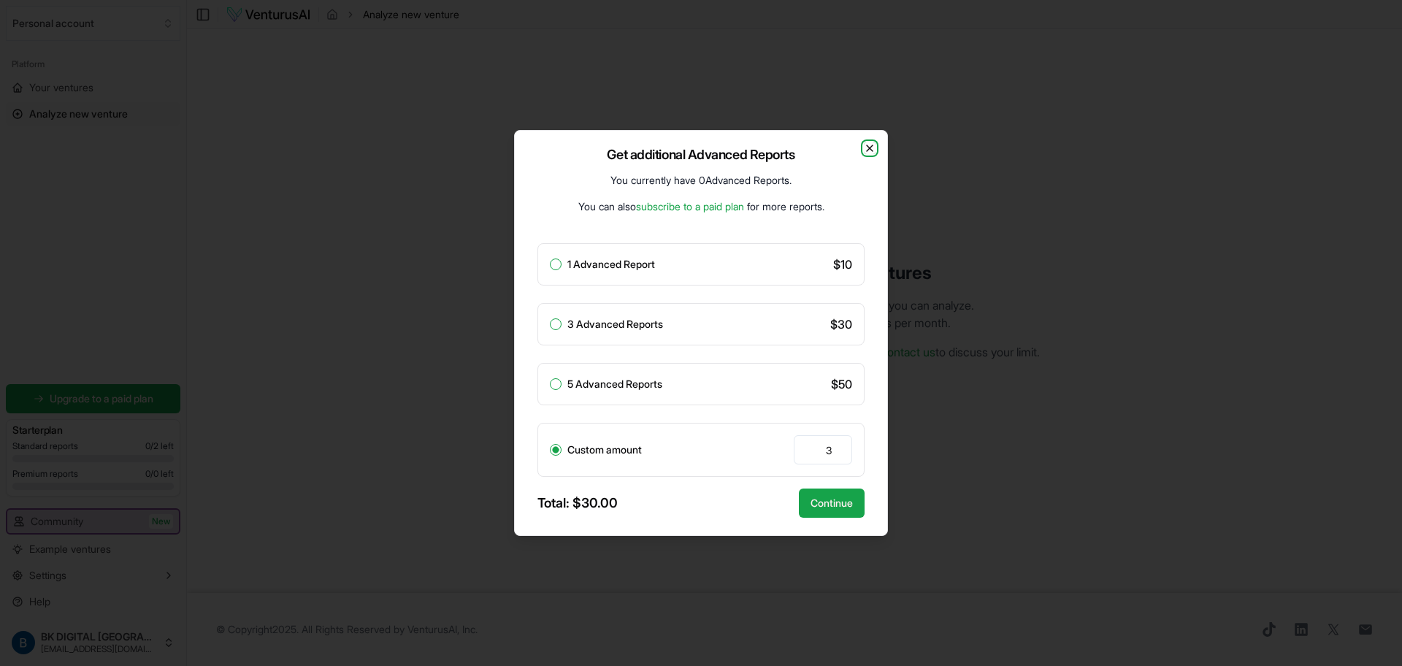
click at [868, 151] on icon "button" at bounding box center [870, 148] width 12 height 12
